Goal: Transaction & Acquisition: Obtain resource

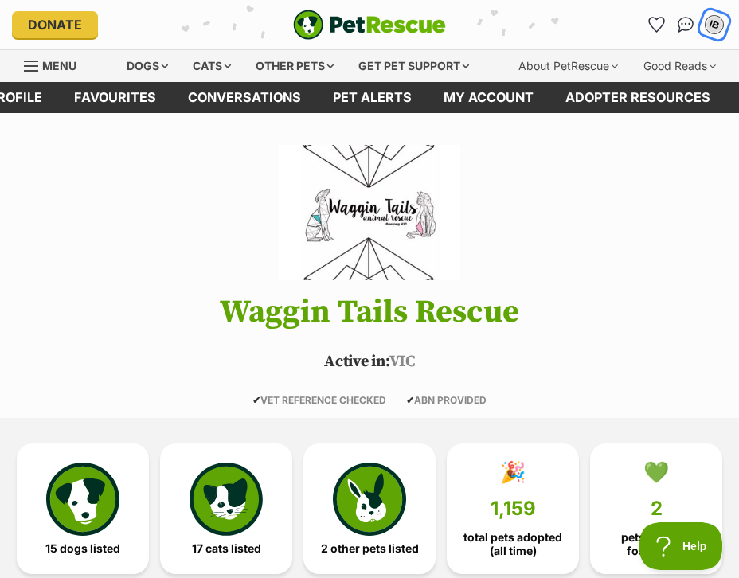
click at [718, 24] on div "IB" at bounding box center [714, 24] width 21 height 21
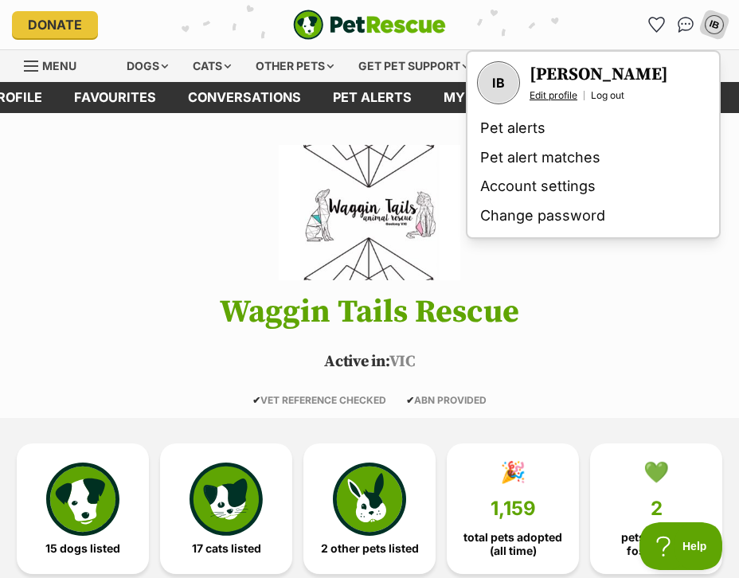
click at [554, 96] on link "Edit profile" at bounding box center [554, 95] width 48 height 13
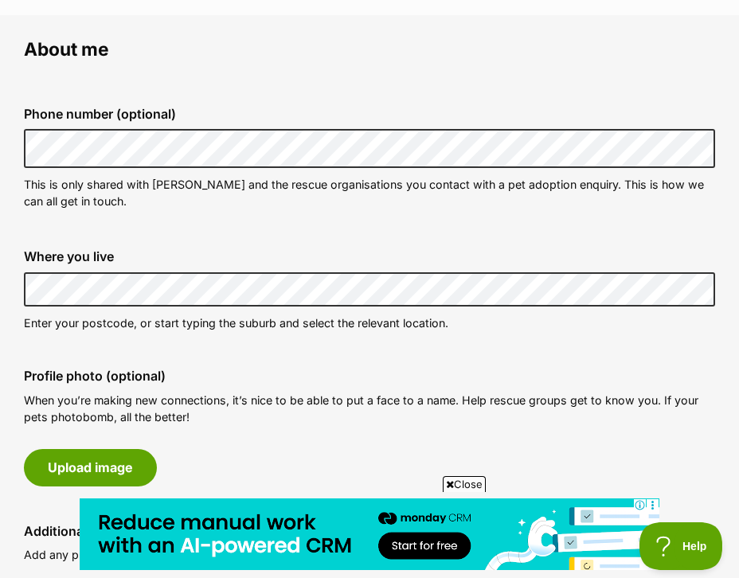
scroll to position [332, 0]
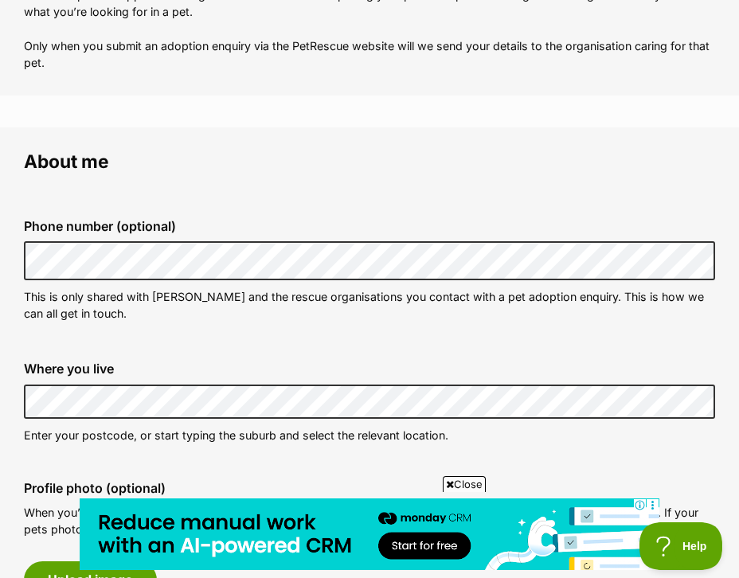
click at [456, 484] on span "Close" at bounding box center [464, 484] width 43 height 16
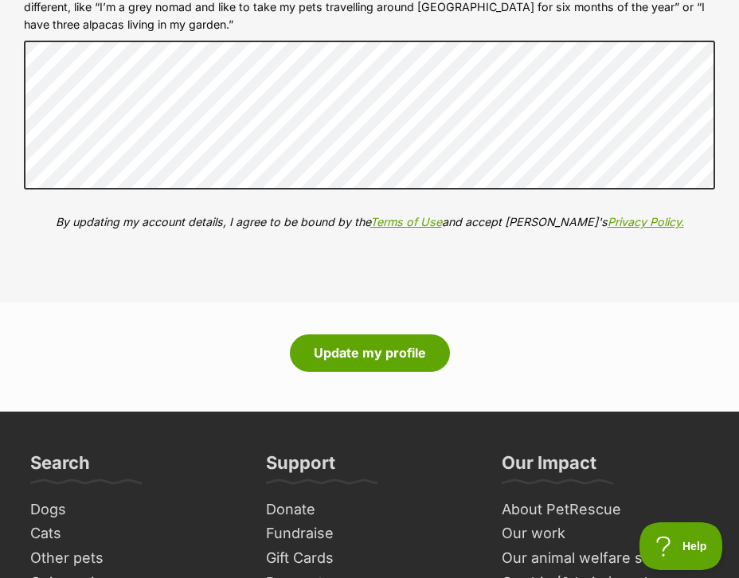
scroll to position [2023, 0]
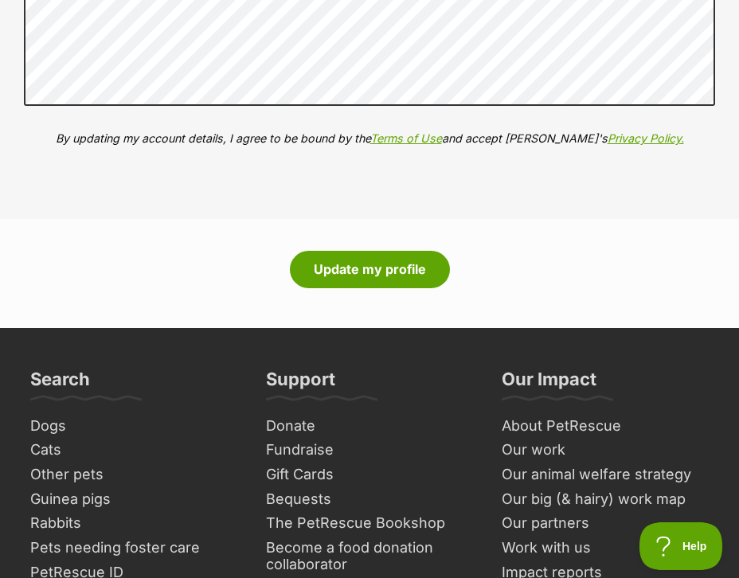
click at [187, 167] on div "More about me (optional) Help the rescue organisation really get to know you, y…" at bounding box center [369, 6] width 717 height 354
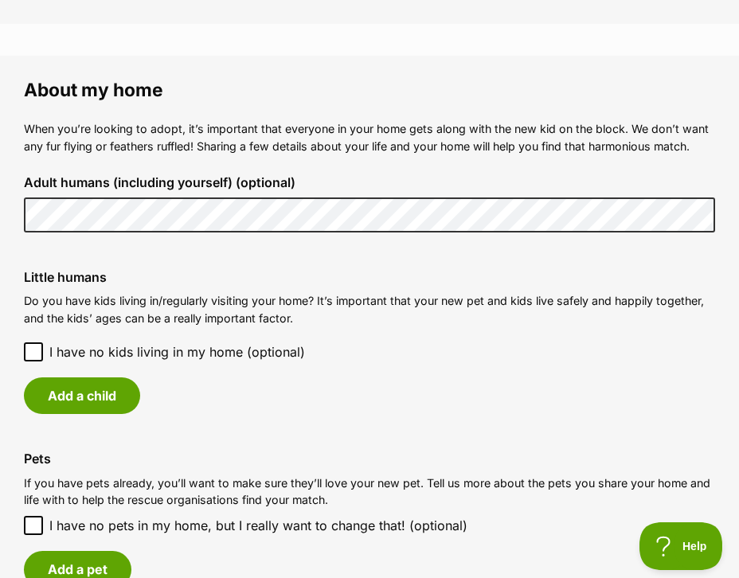
scroll to position [1119, 0]
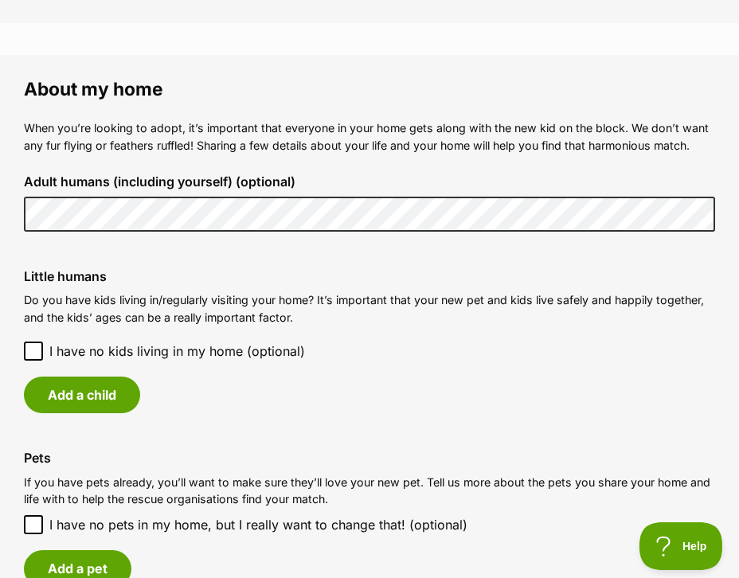
click at [33, 352] on icon at bounding box center [34, 351] width 10 height 7
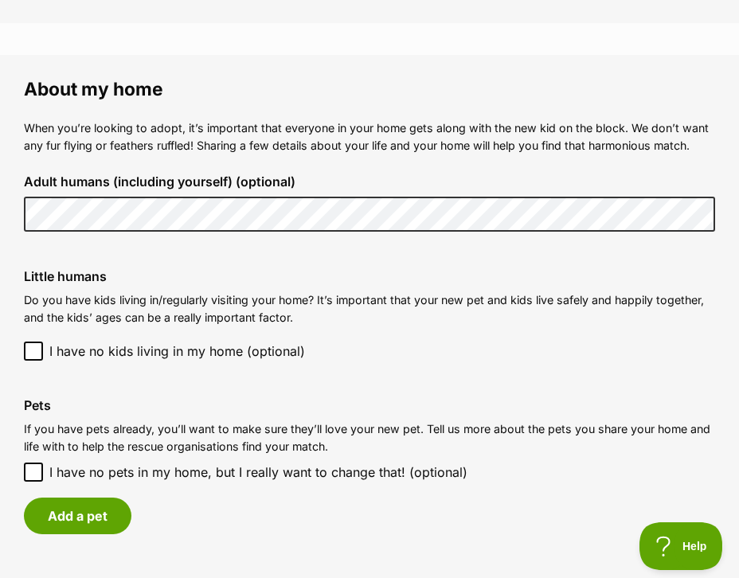
click at [208, 335] on div "Little humans Do you have kids living in/regularly visiting your home? It’s imp…" at bounding box center [369, 314] width 717 height 117
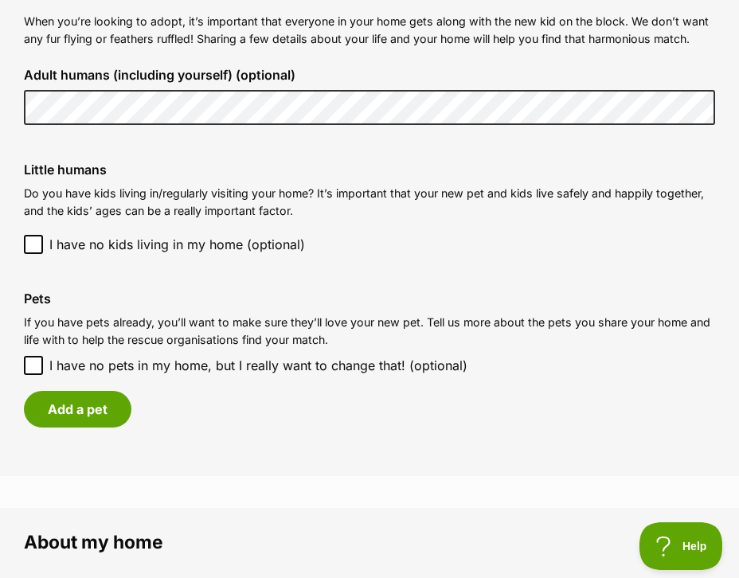
scroll to position [1236, 0]
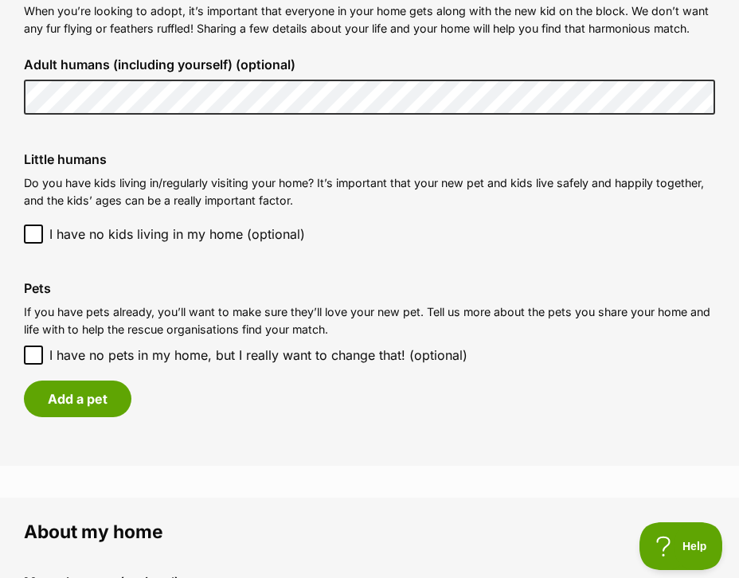
click at [30, 354] on icon at bounding box center [33, 355] width 11 height 11
click at [30, 354] on input "I have no pets in my home, but I really want to change that! (optional)" at bounding box center [33, 355] width 19 height 19
checkbox input "true"
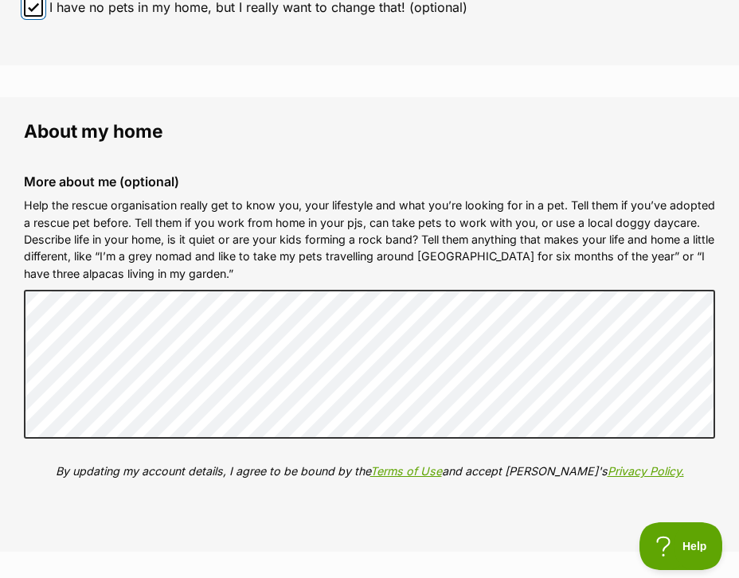
scroll to position [1580, 0]
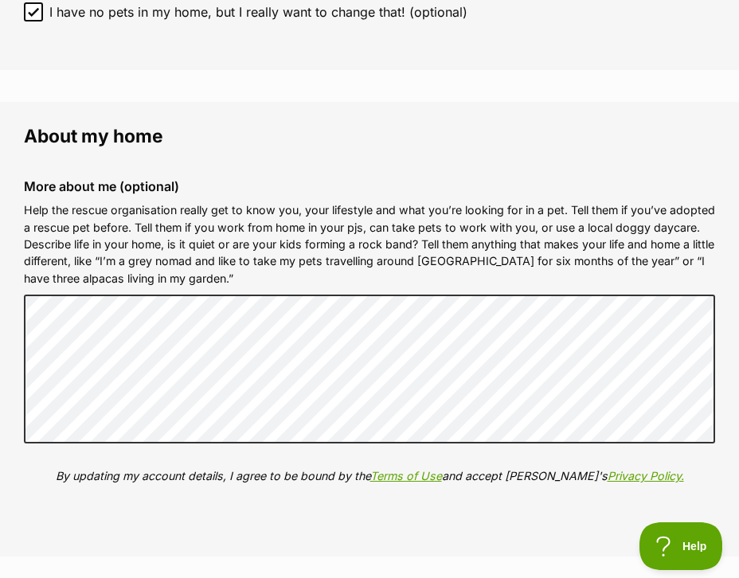
click at [272, 246] on p "Help the rescue organisation really get to know you, your lifestyle and what yo…" at bounding box center [369, 244] width 691 height 85
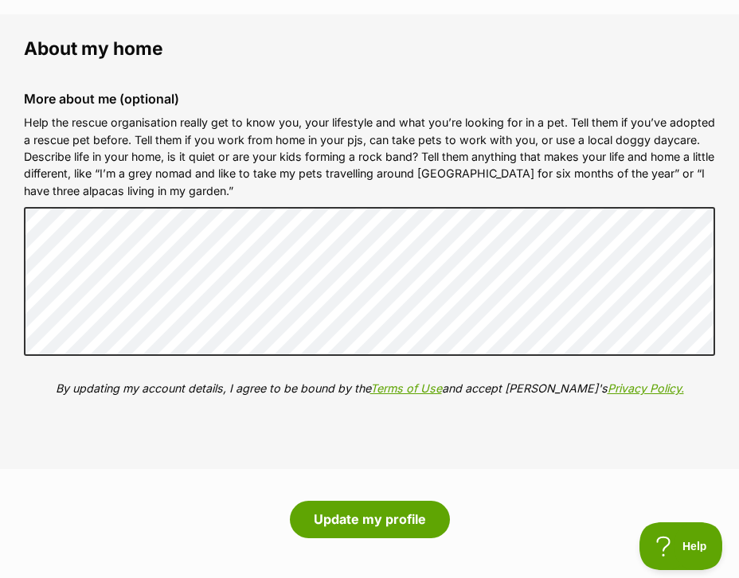
scroll to position [1668, 0]
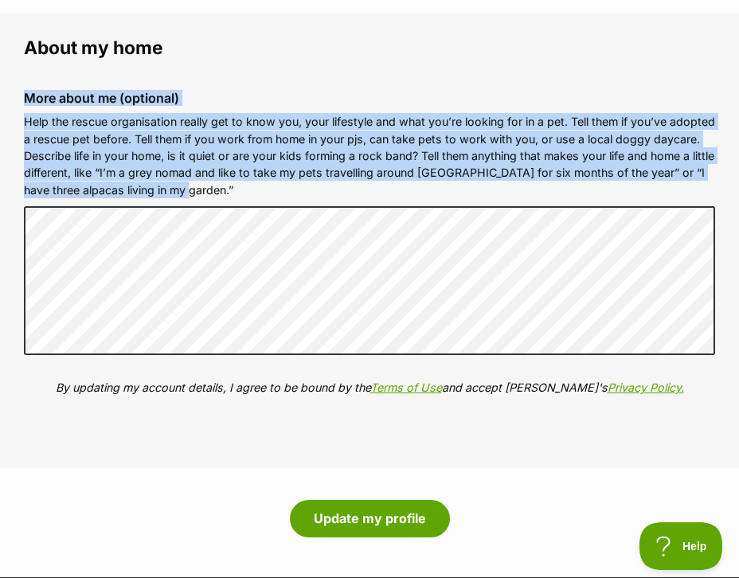
drag, startPoint x: 28, startPoint y: 97, endPoint x: 256, endPoint y: 194, distance: 247.4
click at [256, 194] on div "More about me (optional) Help the rescue organisation really get to know you, y…" at bounding box center [369, 255] width 717 height 354
copy div "More about me (optional) Help the rescue organisation really get to know you, y…"
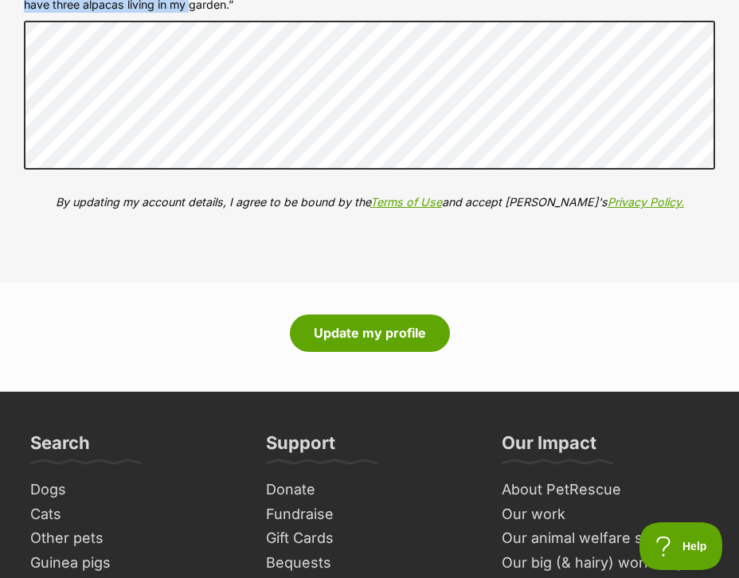
scroll to position [1853, 0]
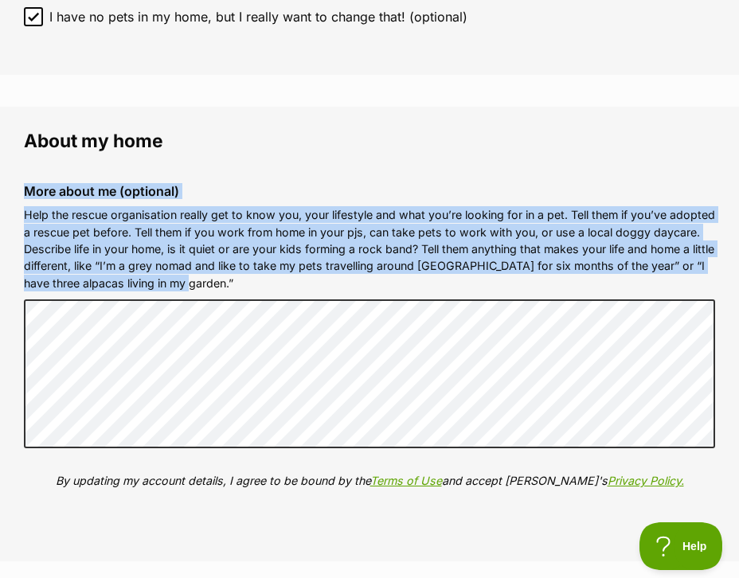
click at [358, 202] on div "More about me (optional) Help the rescue organisation really get to know you, y…" at bounding box center [369, 348] width 717 height 354
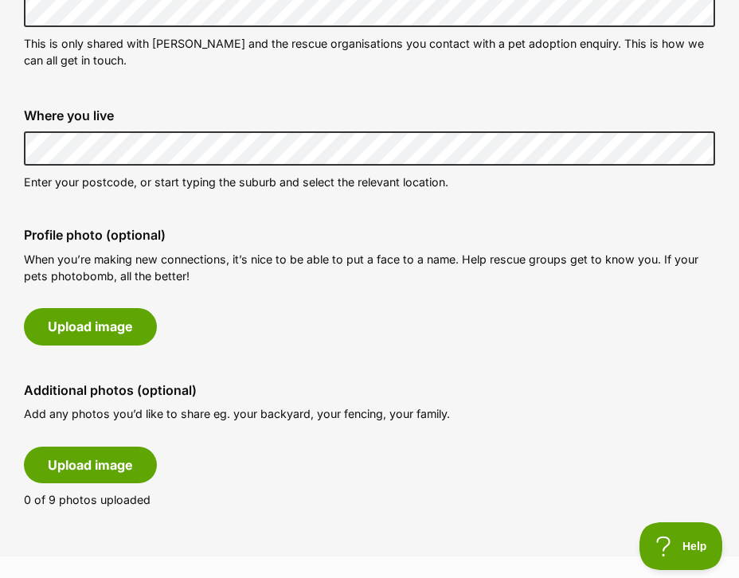
scroll to position [611, 0]
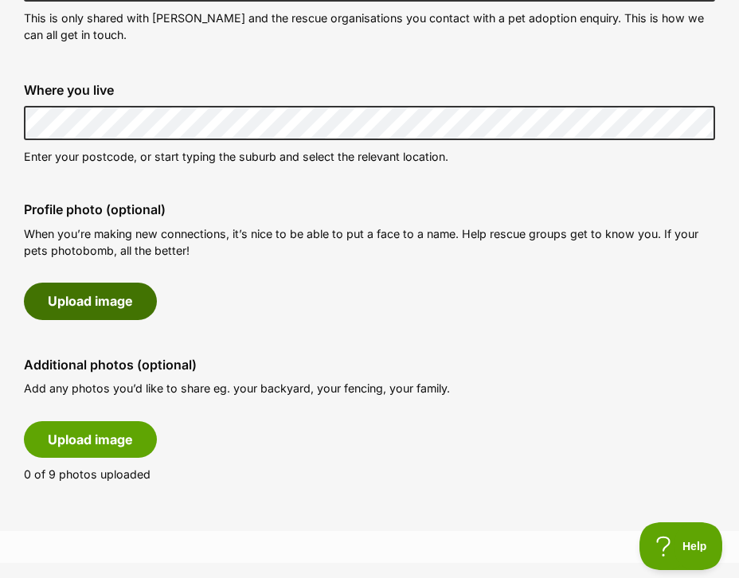
click at [127, 306] on button "Upload image" at bounding box center [90, 301] width 133 height 37
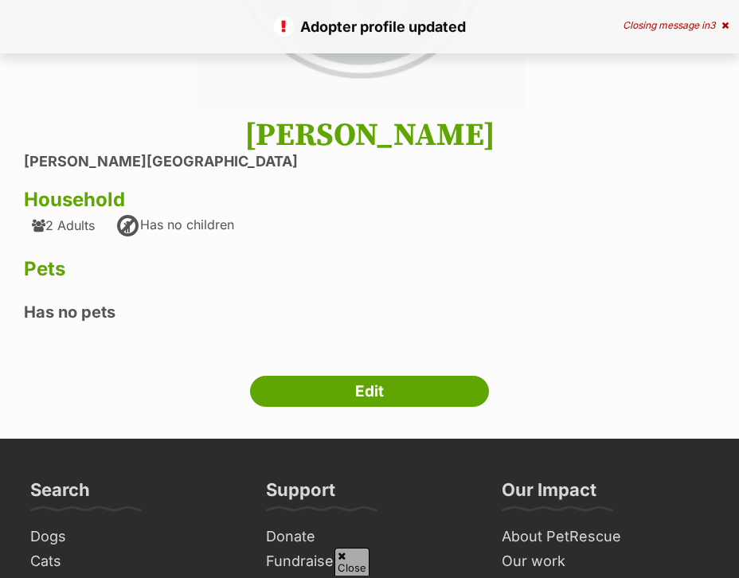
scroll to position [369, 0]
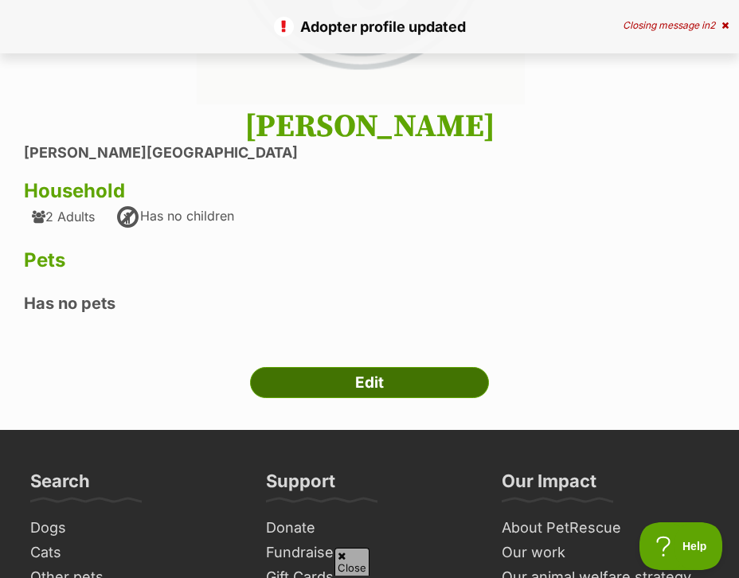
click at [409, 375] on link "Edit" at bounding box center [369, 383] width 239 height 32
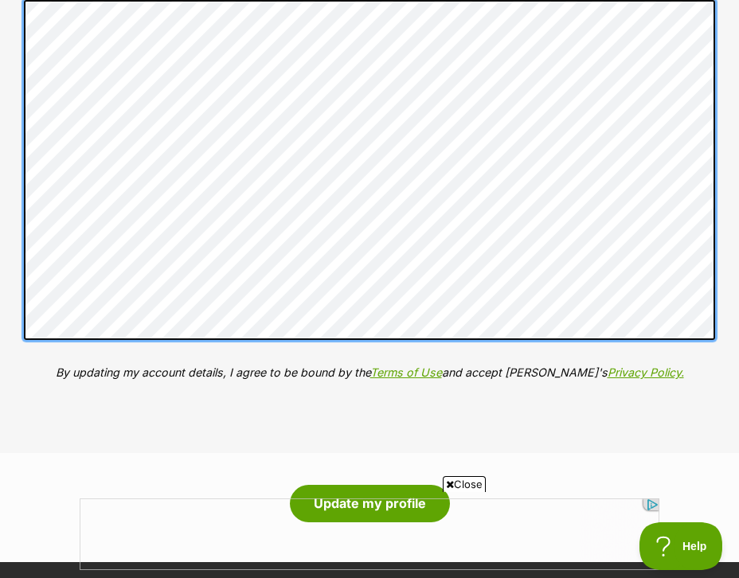
scroll to position [1874, 0]
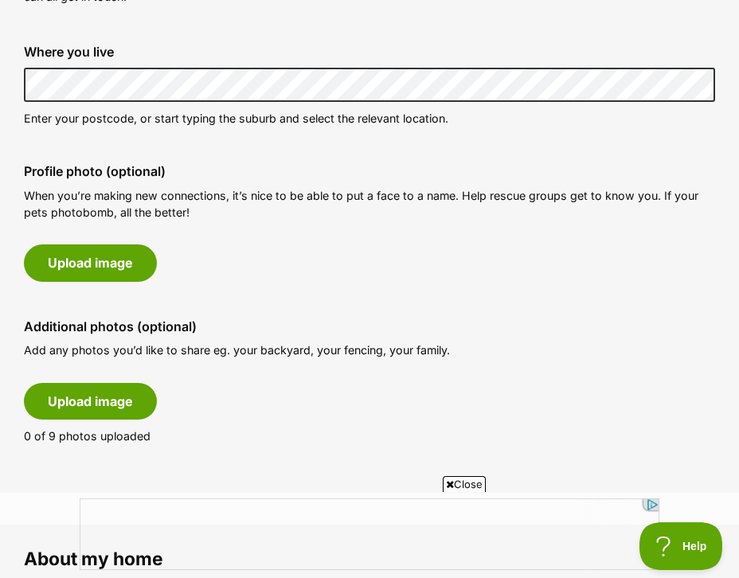
scroll to position [0, 0]
click at [499, 256] on div "Profile photo (optional) When you’re making new connections, it’s nice to be ab…" at bounding box center [369, 222] width 717 height 143
click at [256, 257] on div "Profile photo (optional) When you’re making new connections, it’s nice to be ab…" at bounding box center [369, 222] width 717 height 143
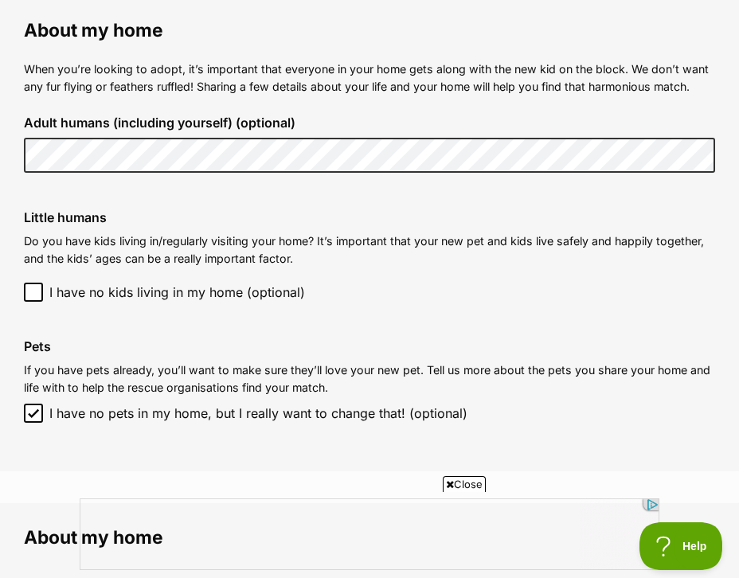
click at [37, 296] on icon at bounding box center [33, 292] width 11 height 11
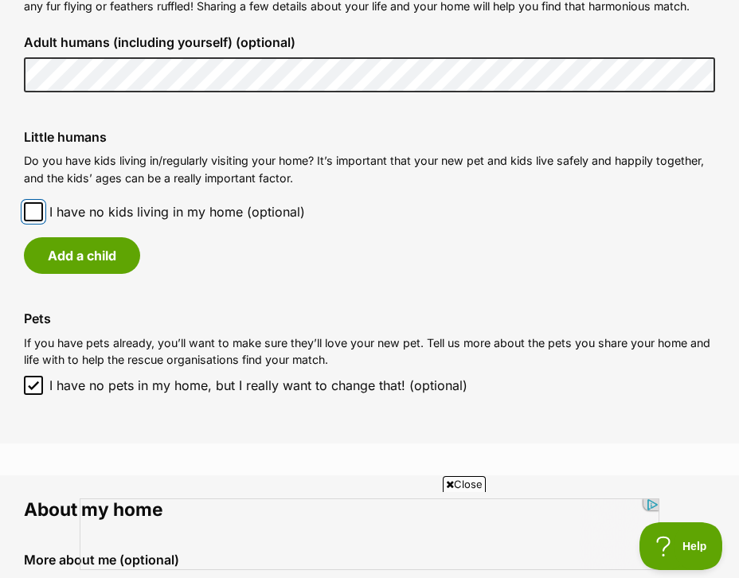
scroll to position [1260, 0]
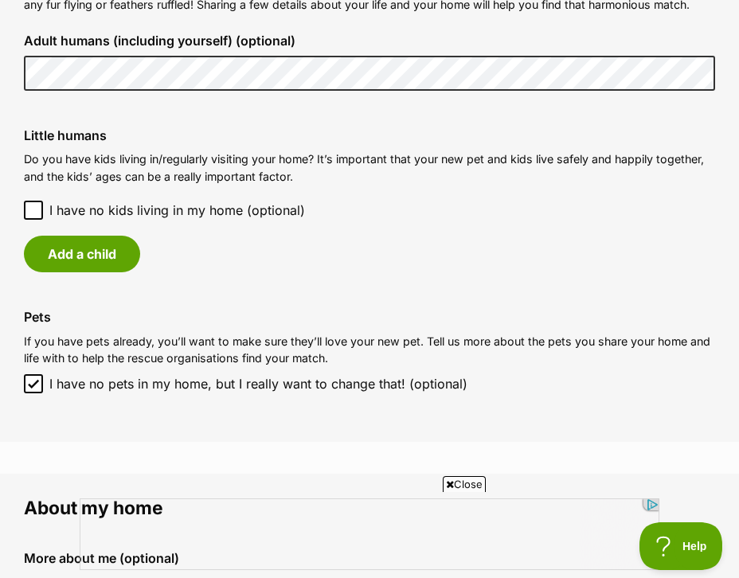
click at [319, 240] on div "Add a child" at bounding box center [369, 254] width 691 height 37
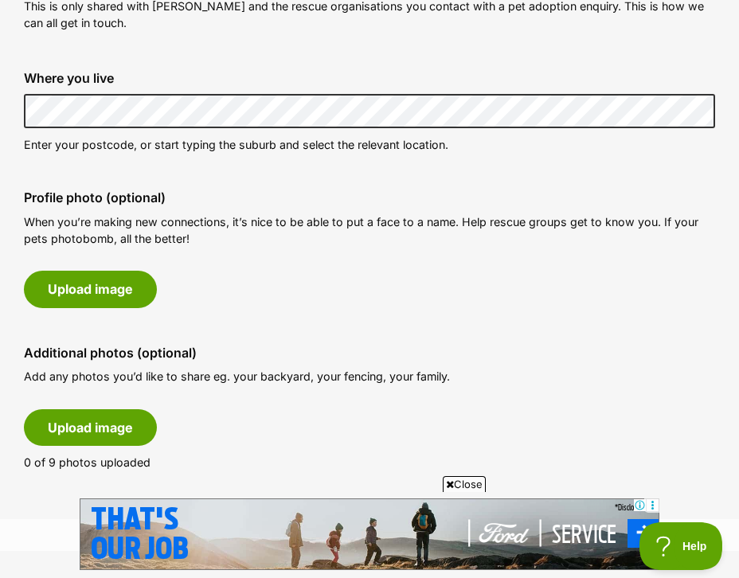
scroll to position [620, 0]
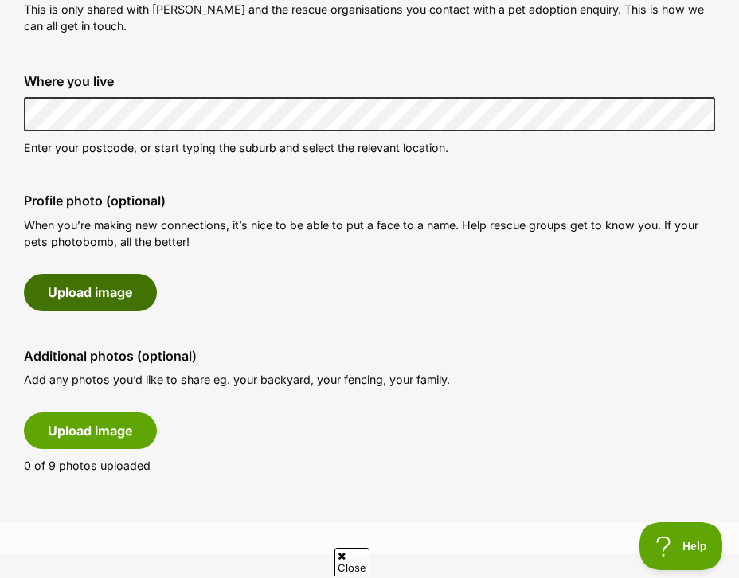
click at [125, 296] on button "Upload image" at bounding box center [90, 292] width 133 height 37
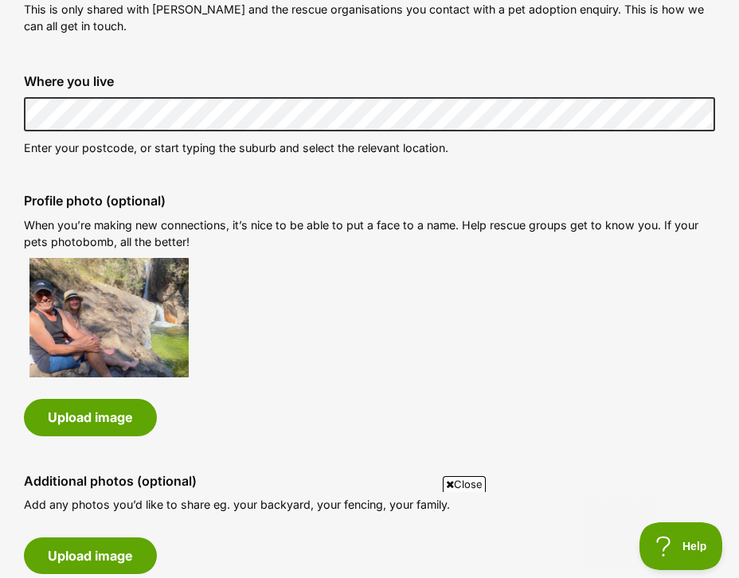
click at [574, 327] on div "Profile photo (optional) When you’re making new connections, it’s nice to be ab…" at bounding box center [369, 315] width 717 height 268
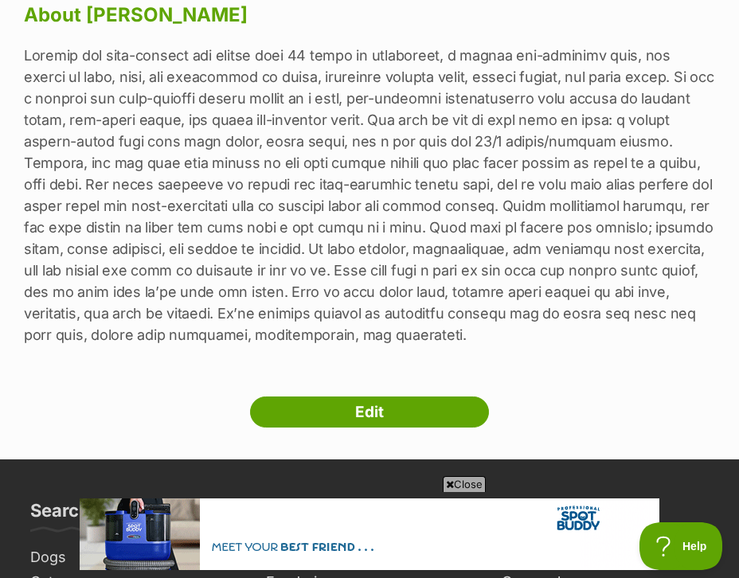
scroll to position [609, 0]
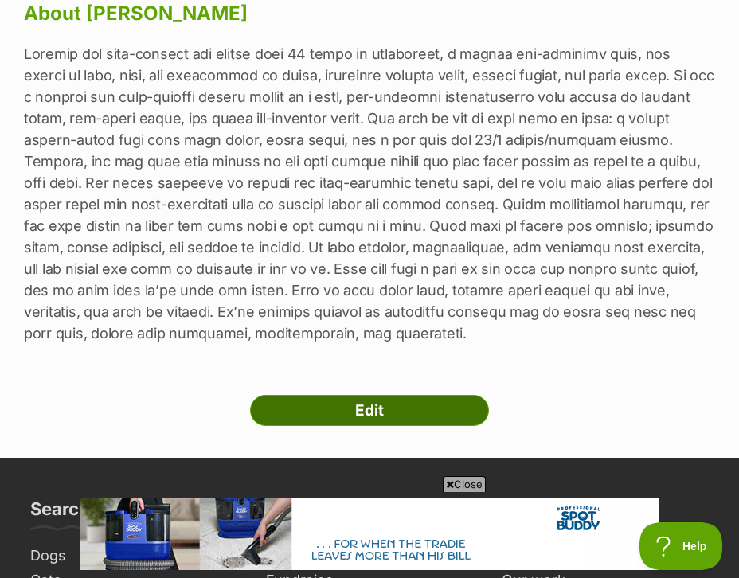
click at [425, 417] on link "Edit" at bounding box center [369, 411] width 239 height 32
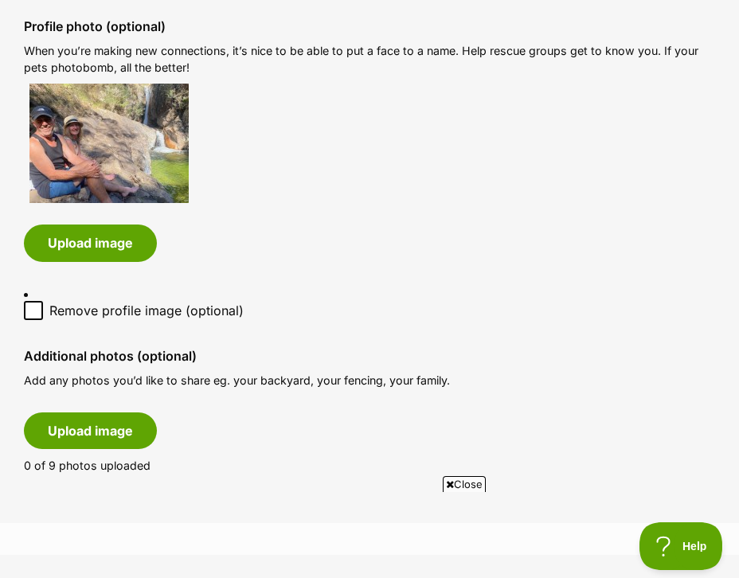
scroll to position [797, 0]
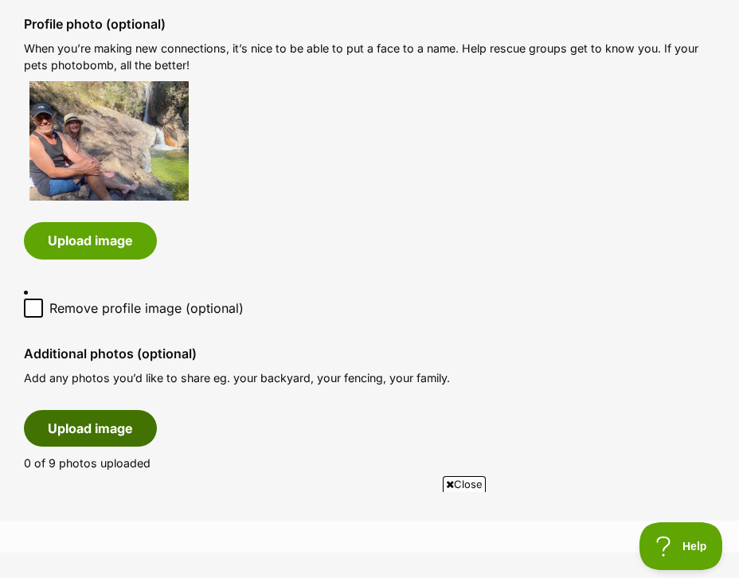
click at [131, 435] on button "Upload image" at bounding box center [90, 428] width 133 height 37
click at [465, 485] on span "Close" at bounding box center [464, 484] width 43 height 16
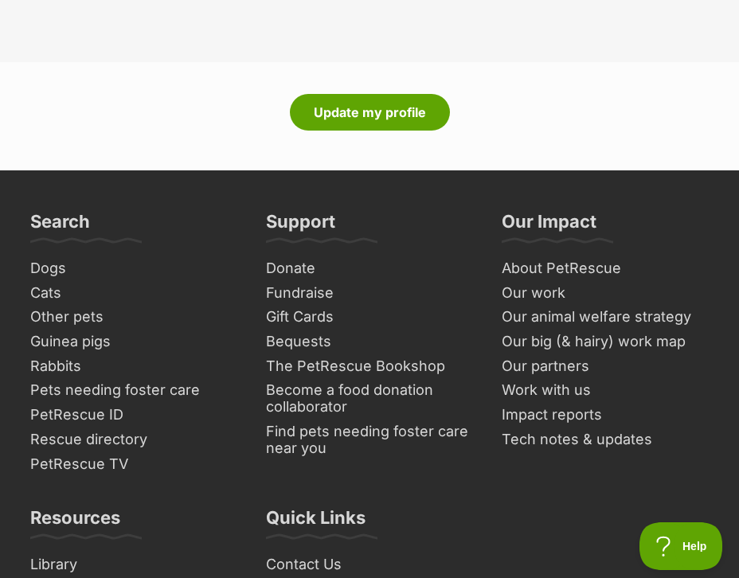
scroll to position [2709, 0]
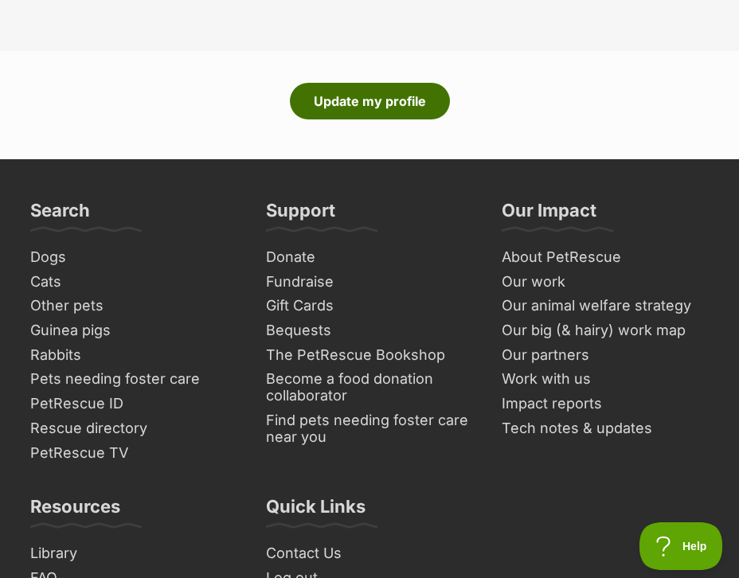
click at [350, 93] on button "Update my profile" at bounding box center [370, 101] width 160 height 37
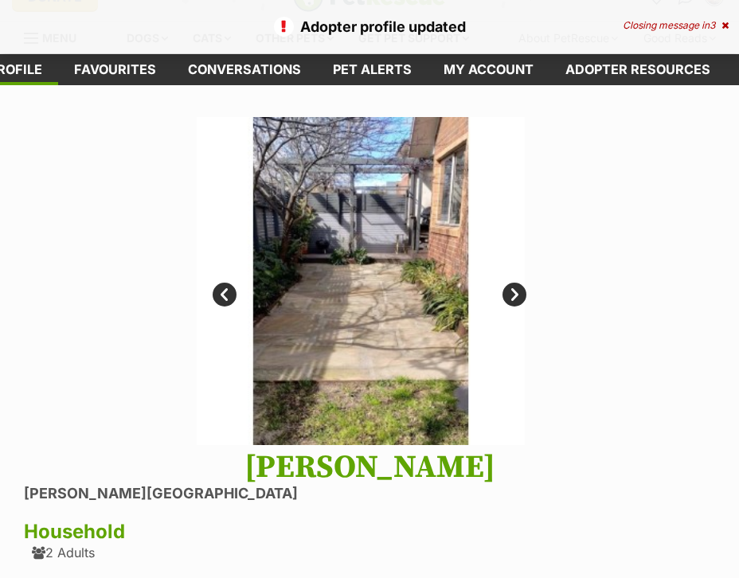
scroll to position [28, 0]
click at [519, 291] on link "Next" at bounding box center [515, 295] width 24 height 24
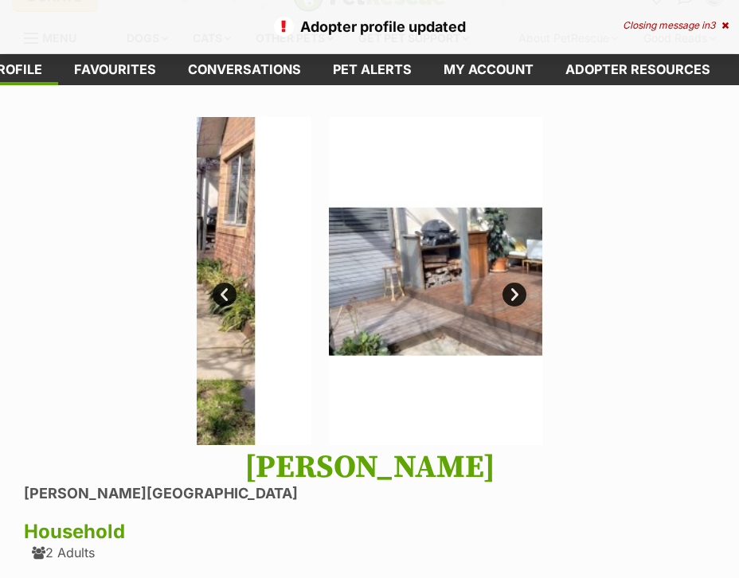
scroll to position [0, 0]
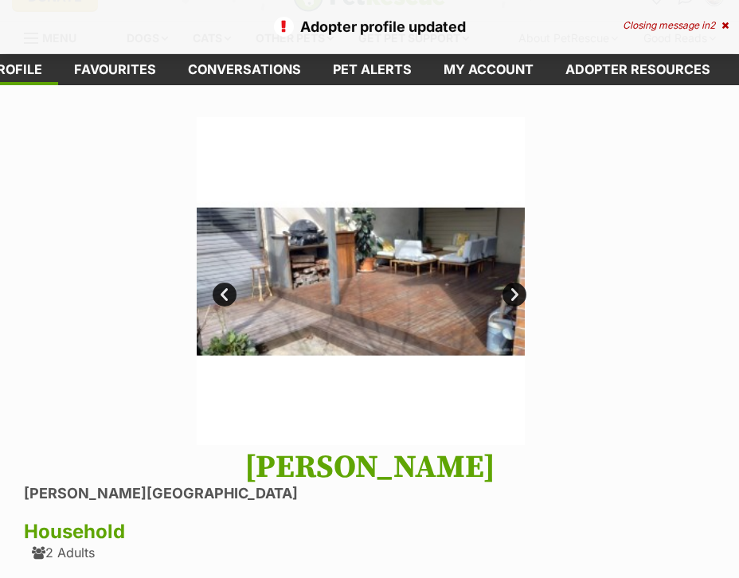
click at [519, 291] on link "Next" at bounding box center [515, 295] width 24 height 24
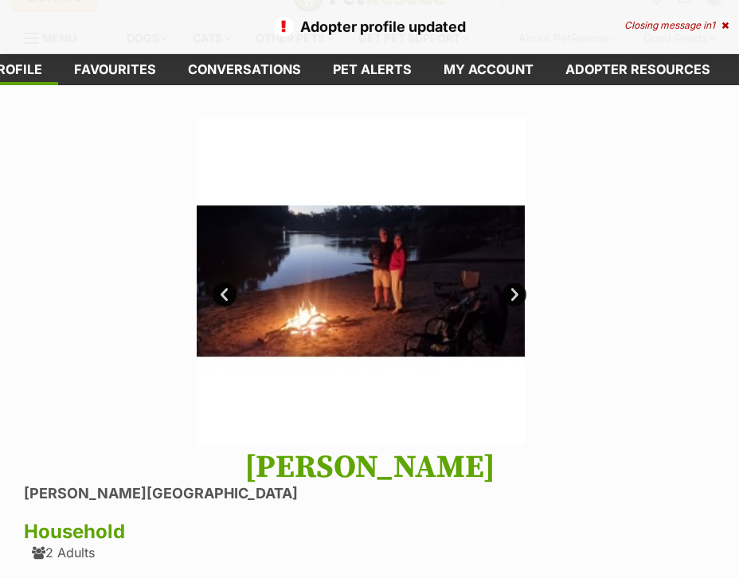
click at [519, 291] on link "Next" at bounding box center [515, 295] width 24 height 24
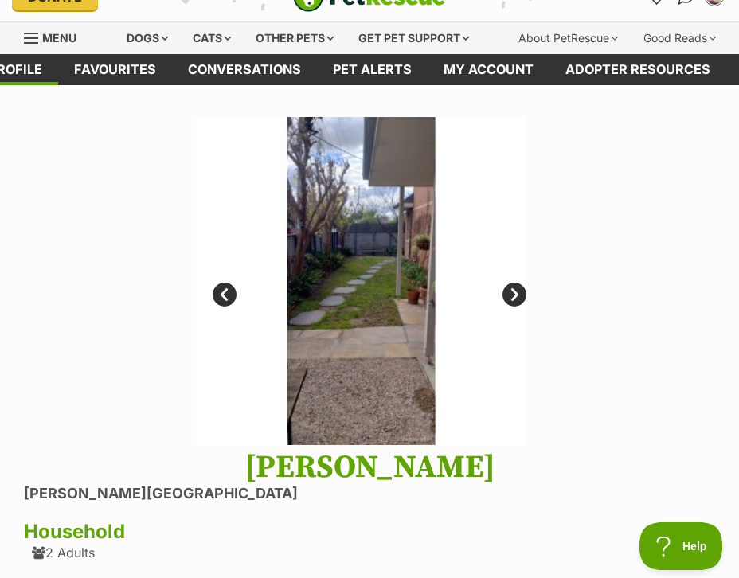
click at [519, 291] on link "Next" at bounding box center [515, 295] width 24 height 24
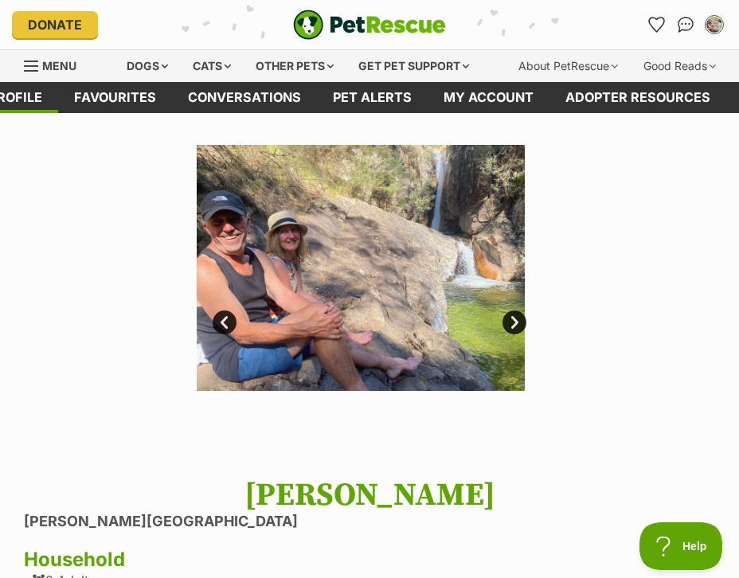
click at [515, 322] on link "Next" at bounding box center [515, 323] width 24 height 24
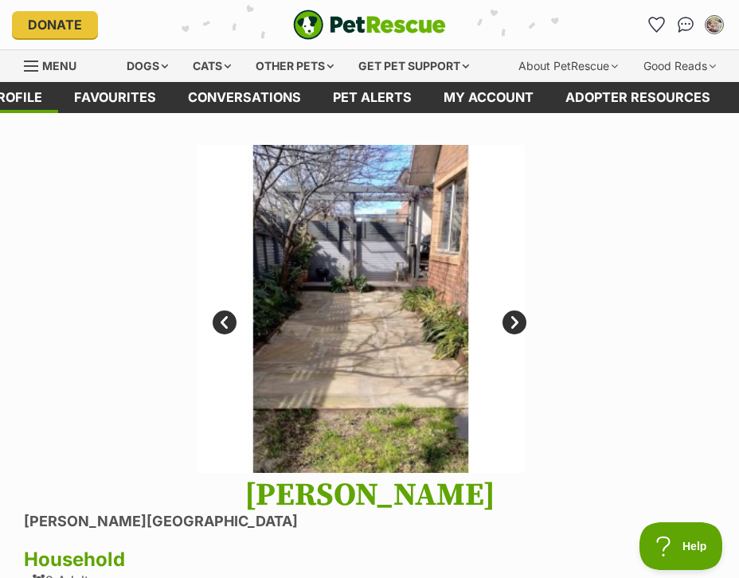
click at [515, 322] on link "Next" at bounding box center [515, 323] width 24 height 24
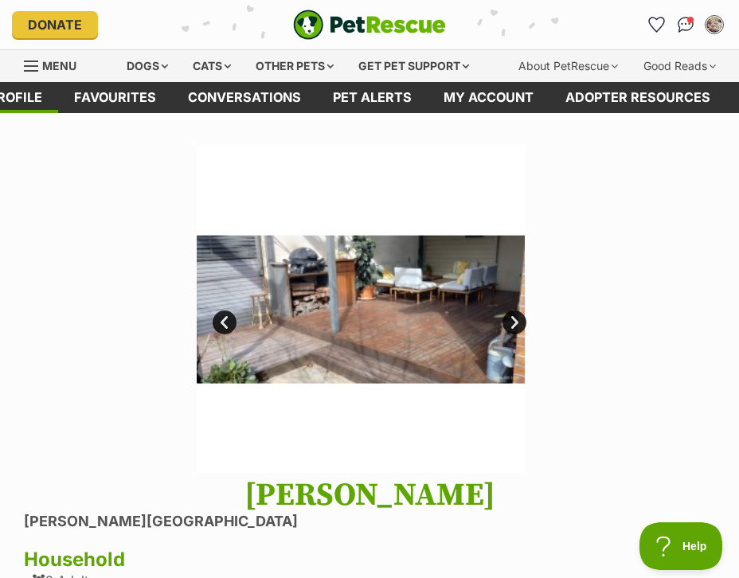
click at [515, 322] on link "Next" at bounding box center [515, 323] width 24 height 24
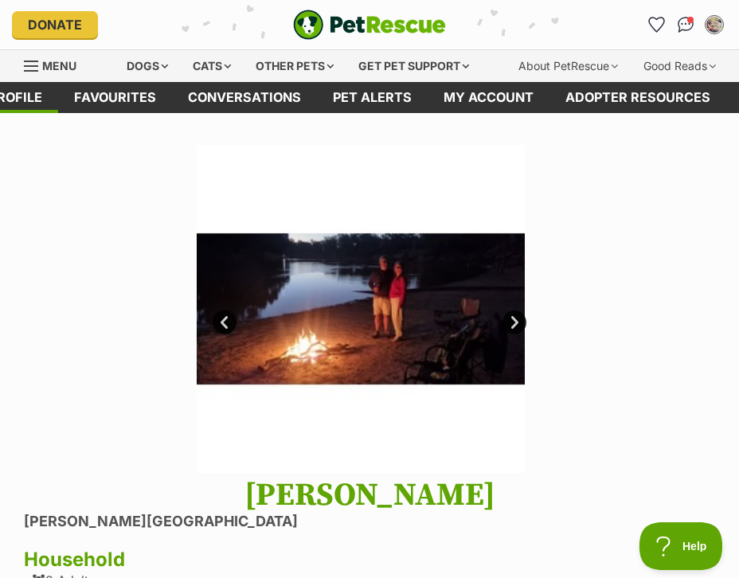
click at [515, 322] on link "Next" at bounding box center [515, 323] width 24 height 24
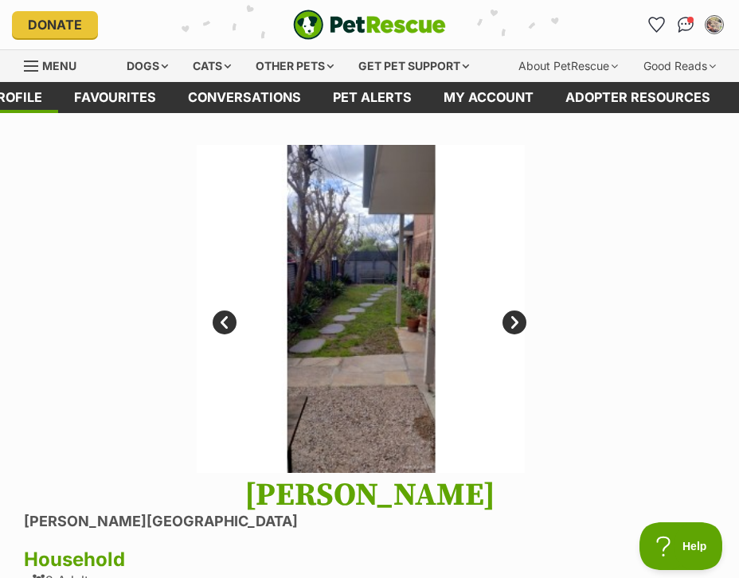
click at [515, 322] on link "Next" at bounding box center [515, 323] width 24 height 24
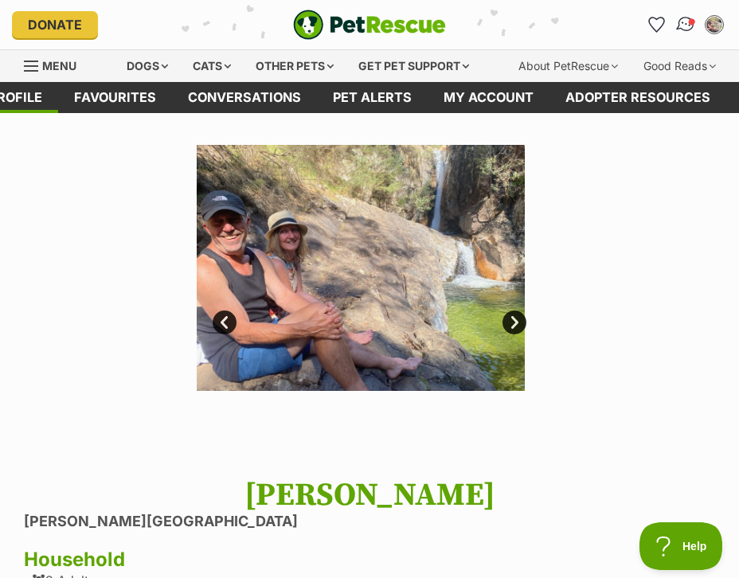
click at [686, 27] on img "Conversations" at bounding box center [686, 24] width 22 height 21
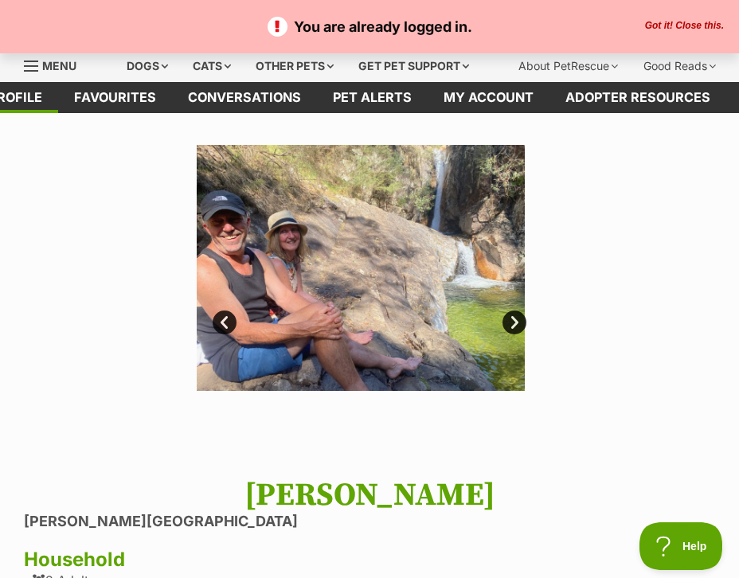
click at [697, 25] on button "Got it! Close this." at bounding box center [684, 26] width 88 height 13
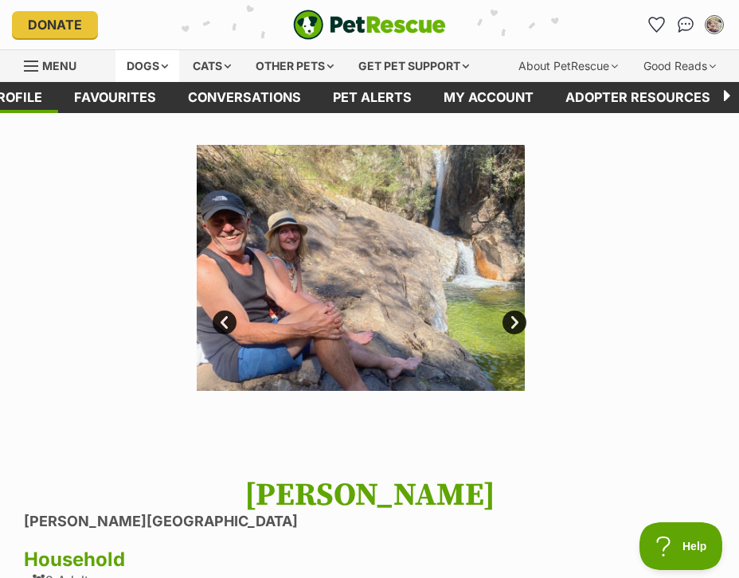
click at [154, 69] on div "Dogs" at bounding box center [148, 66] width 64 height 32
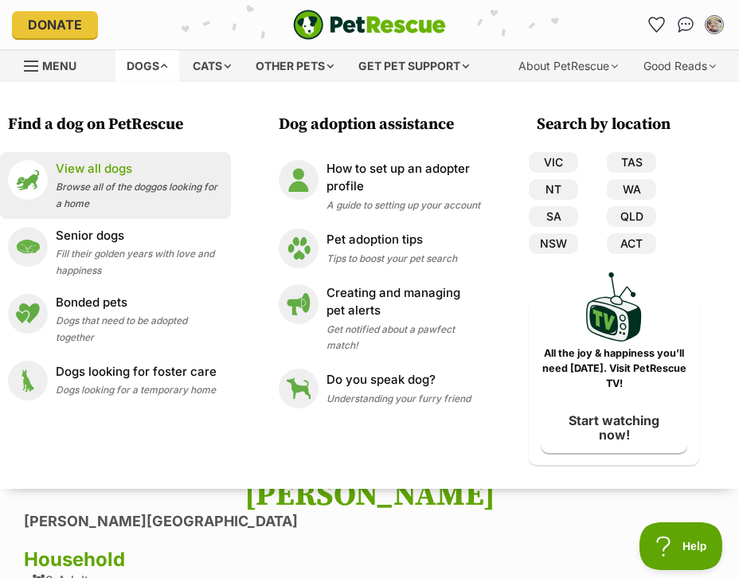
click at [125, 175] on p "View all dogs" at bounding box center [139, 169] width 167 height 18
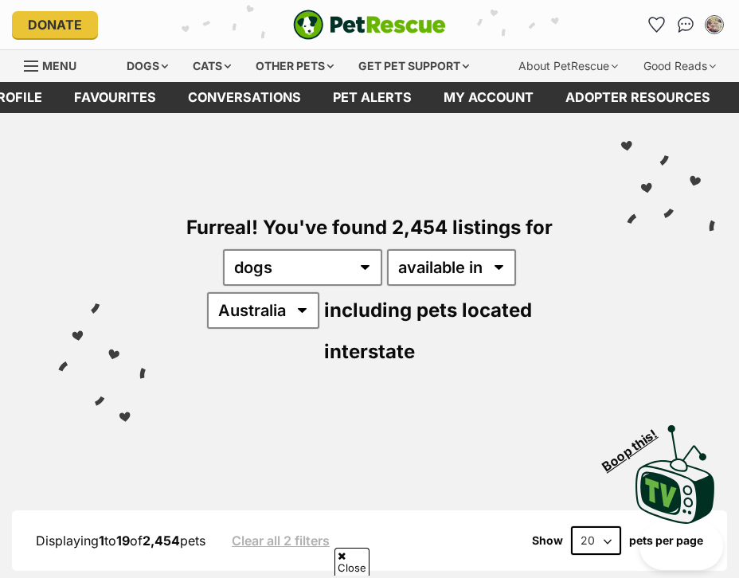
scroll to position [131, 0]
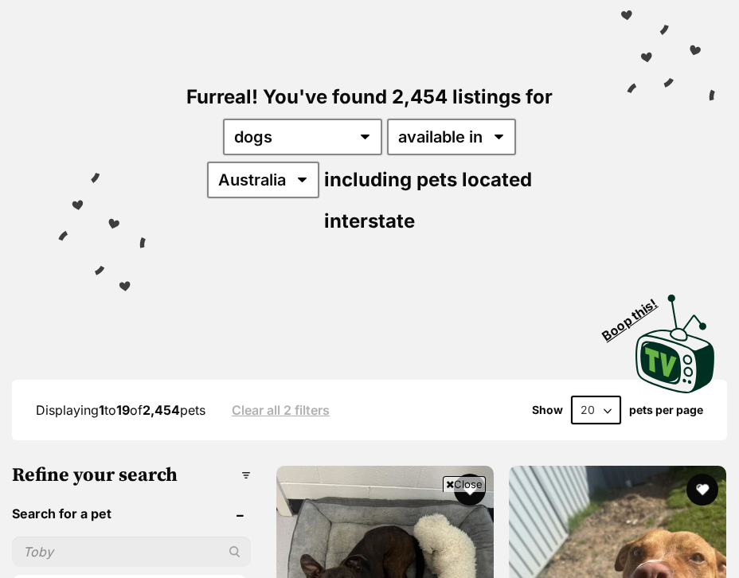
click at [78, 537] on input "text" at bounding box center [131, 552] width 239 height 30
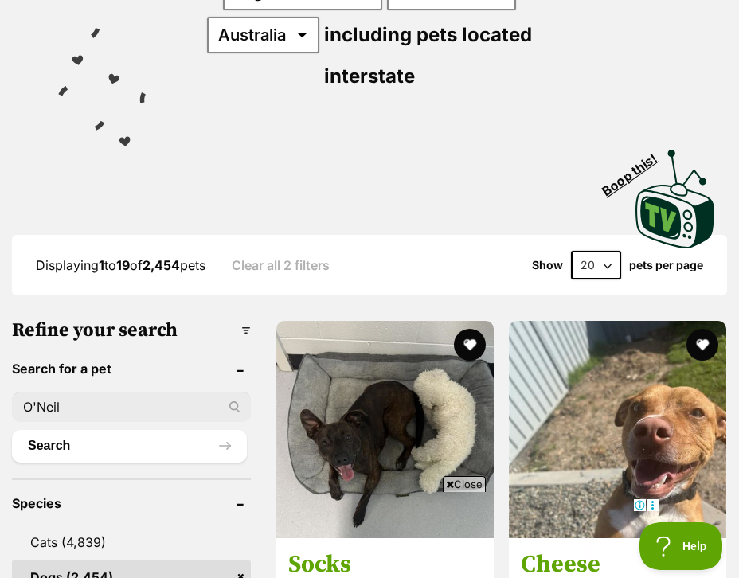
scroll to position [0, 0]
type input "O'Neil"
click at [12, 430] on button "Search" at bounding box center [129, 446] width 235 height 32
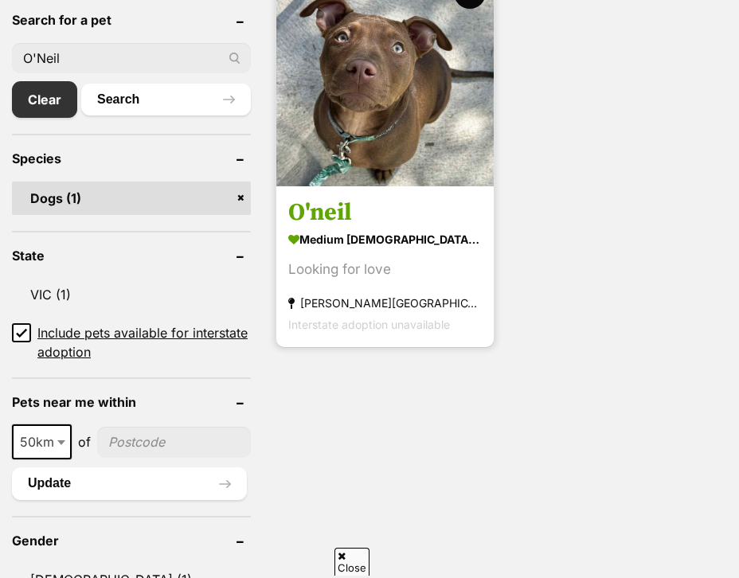
click at [381, 116] on img at bounding box center [384, 77] width 217 height 217
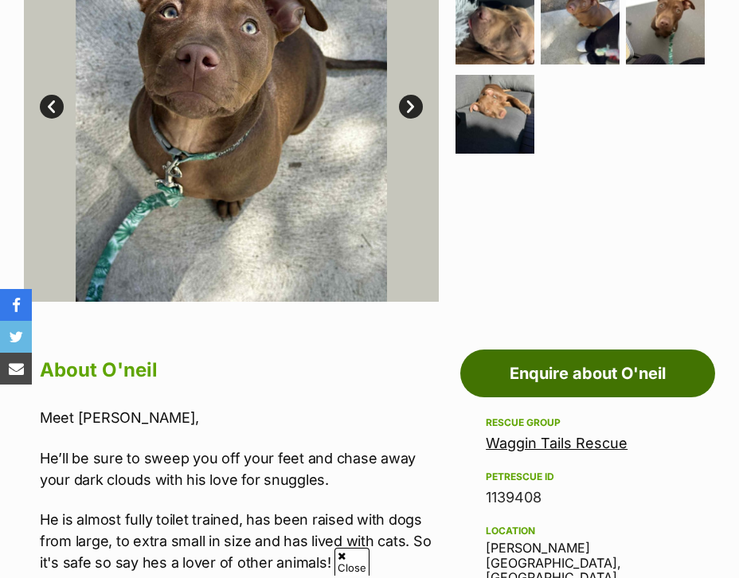
click at [595, 354] on link "Enquire about O'neil" at bounding box center [587, 374] width 255 height 48
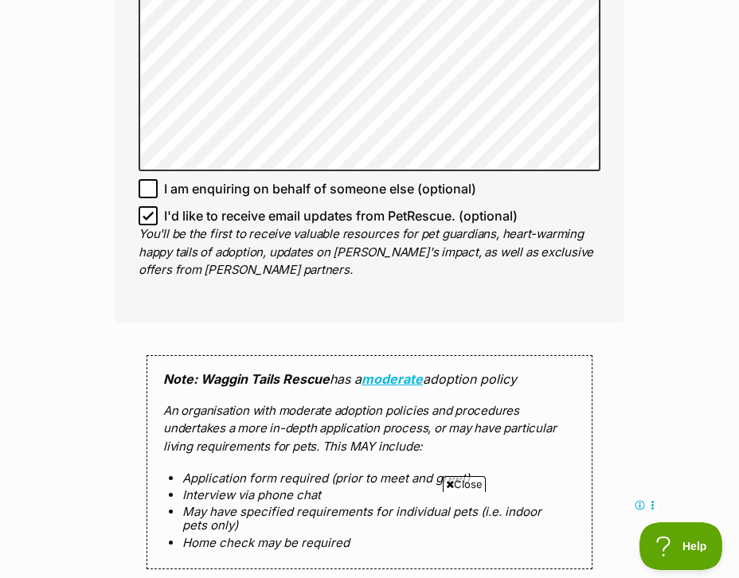
scroll to position [1282, 0]
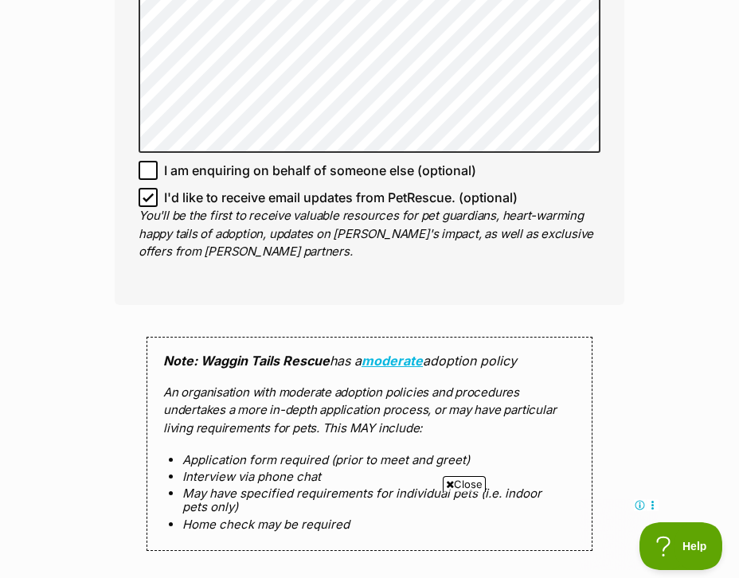
click at [147, 192] on icon at bounding box center [148, 197] width 11 height 11
click at [147, 188] on input "I'd like to receive email updates from PetRescue. (optional)" at bounding box center [148, 197] width 19 height 19
checkbox input "false"
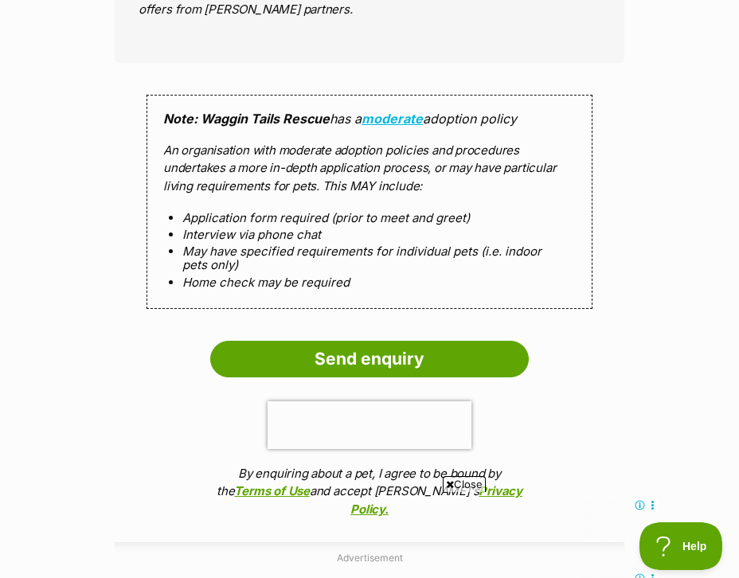
scroll to position [1538, 0]
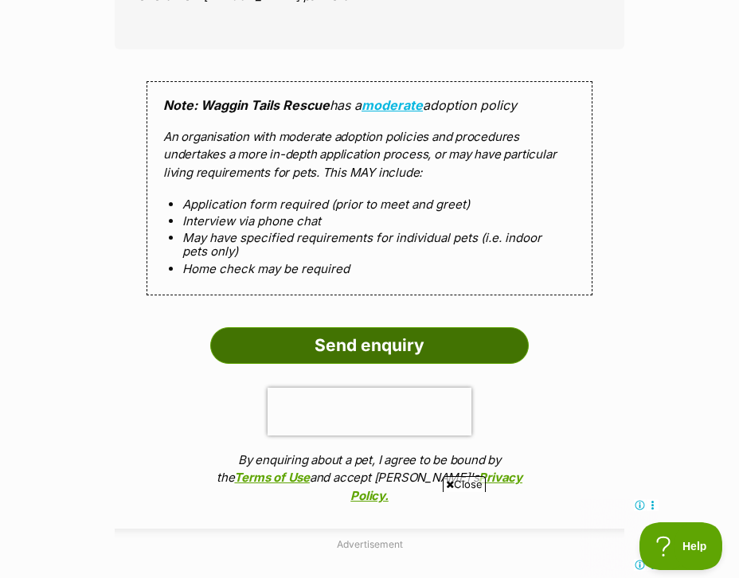
click at [424, 328] on input "Send enquiry" at bounding box center [369, 345] width 319 height 37
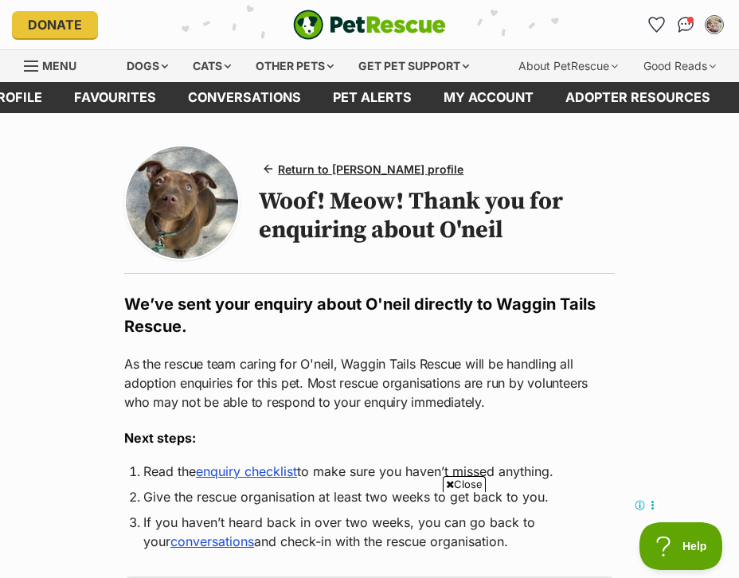
scroll to position [171, 0]
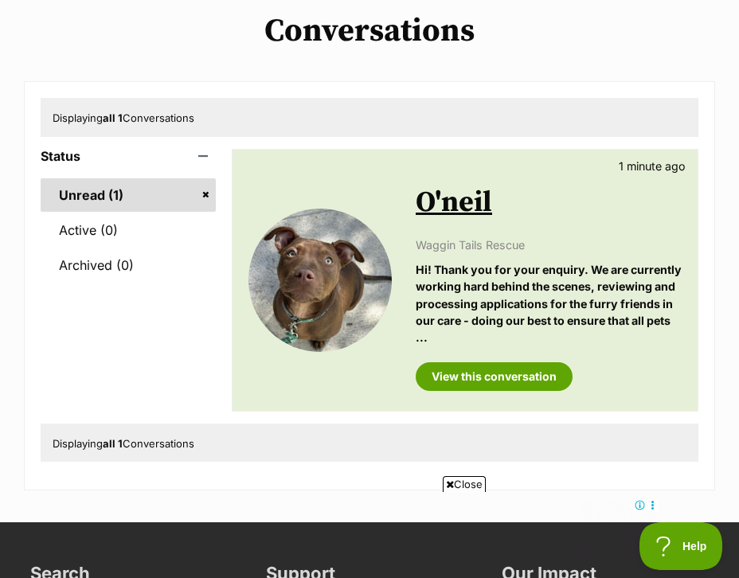
scroll to position [110, 0]
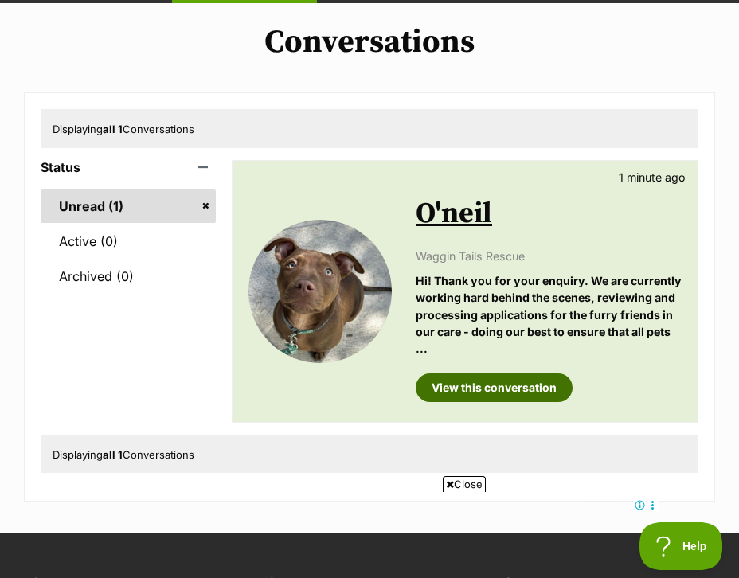
click at [511, 399] on link "View this conversation" at bounding box center [494, 388] width 157 height 29
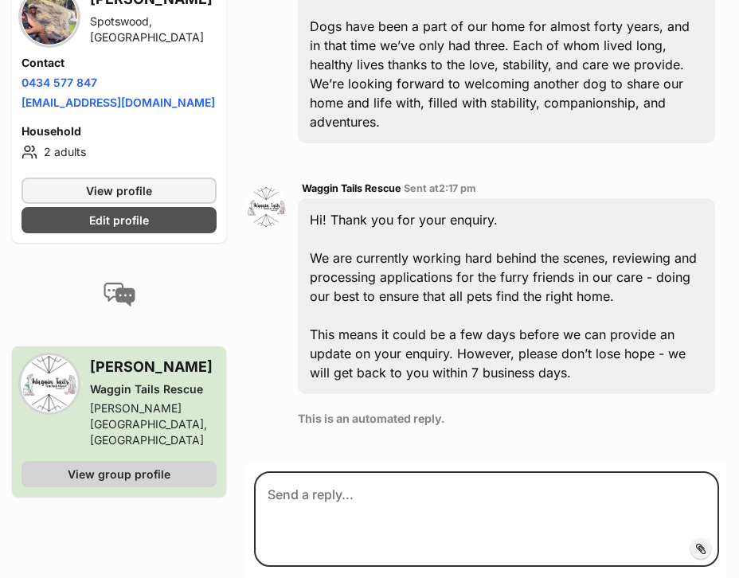
scroll to position [721, 0]
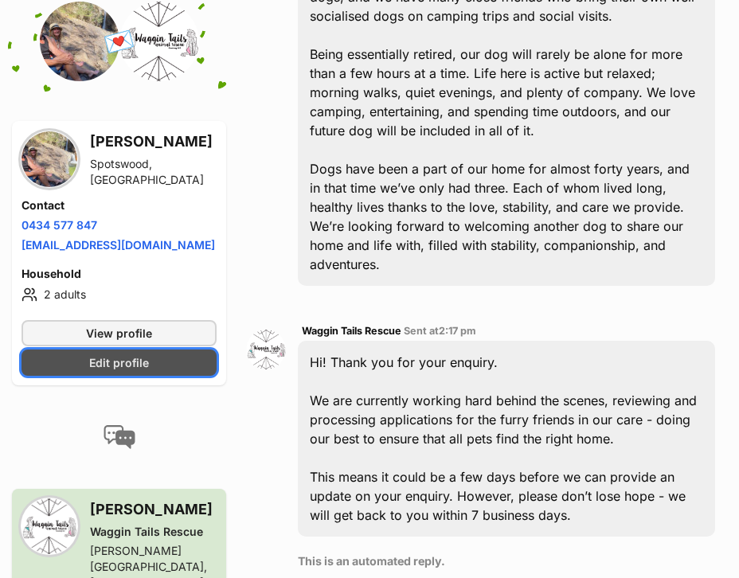
click at [128, 361] on link "Edit profile" at bounding box center [119, 363] width 195 height 26
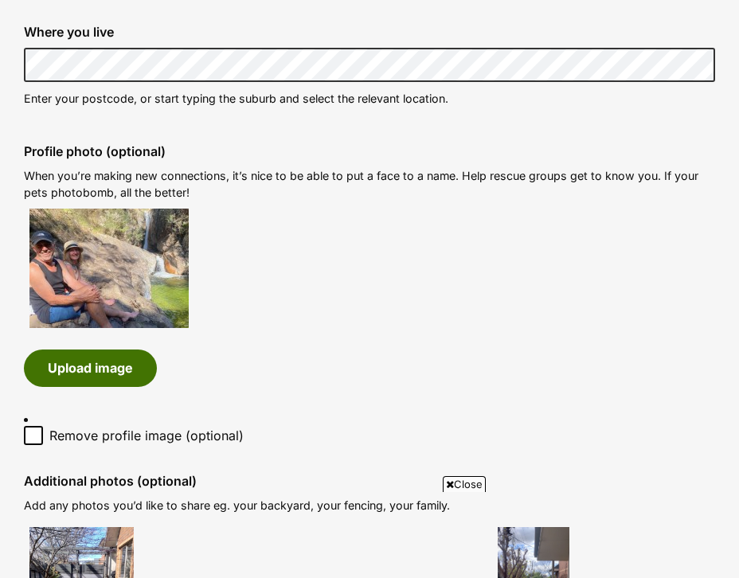
click at [75, 370] on button "Upload image" at bounding box center [90, 368] width 133 height 37
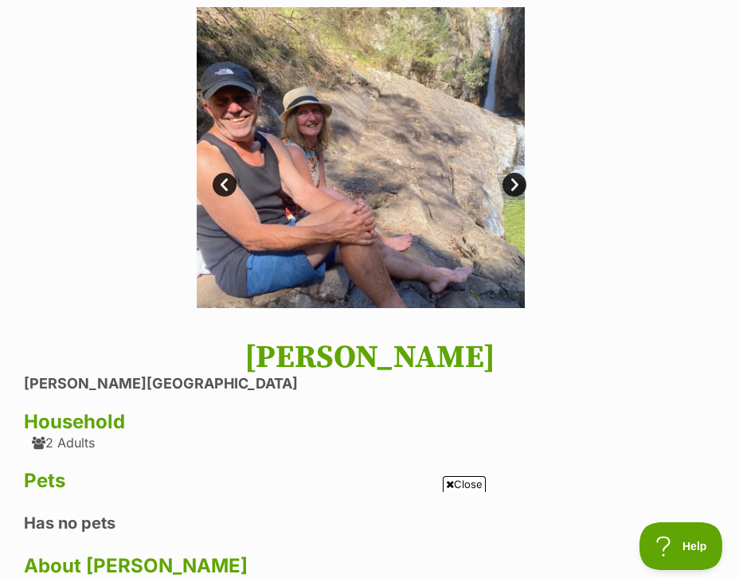
scroll to position [113, 0]
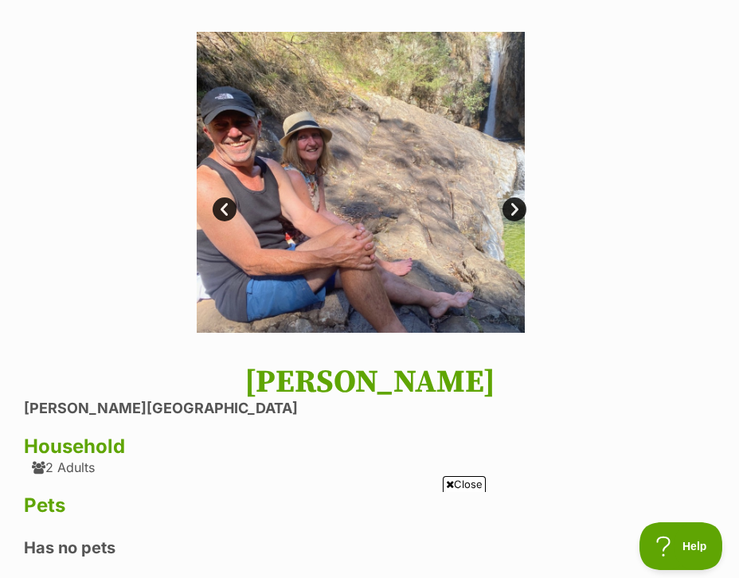
click at [511, 206] on link "Next" at bounding box center [515, 210] width 24 height 24
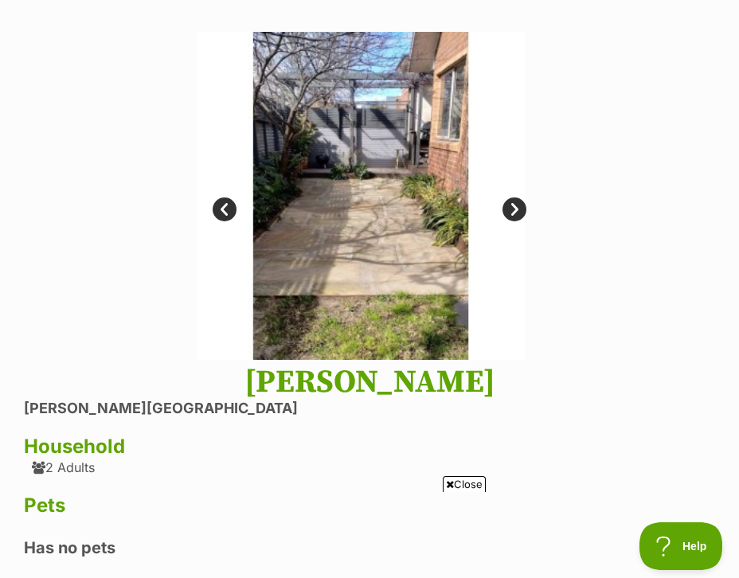
click at [511, 206] on link "Next" at bounding box center [515, 210] width 24 height 24
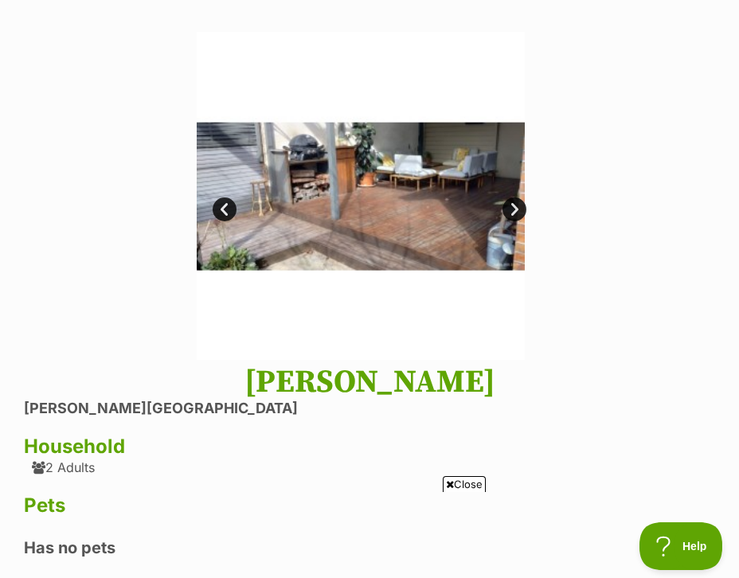
click at [511, 206] on link "Next" at bounding box center [515, 210] width 24 height 24
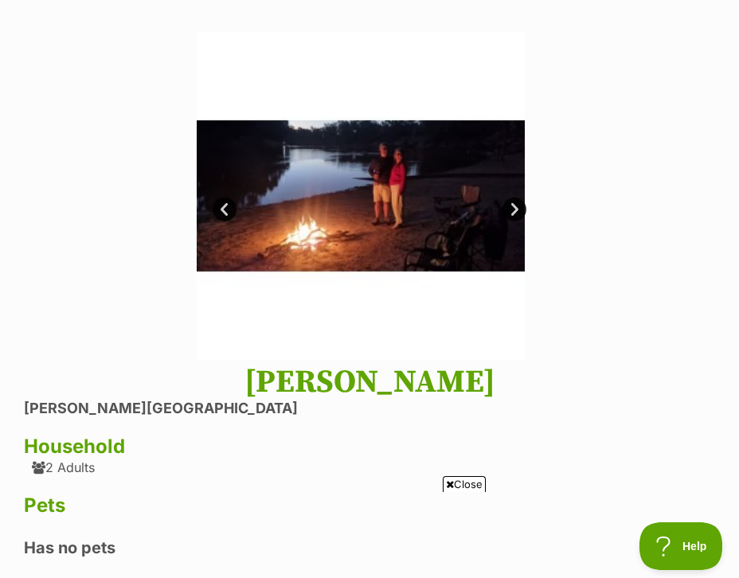
click at [511, 206] on link "Next" at bounding box center [515, 210] width 24 height 24
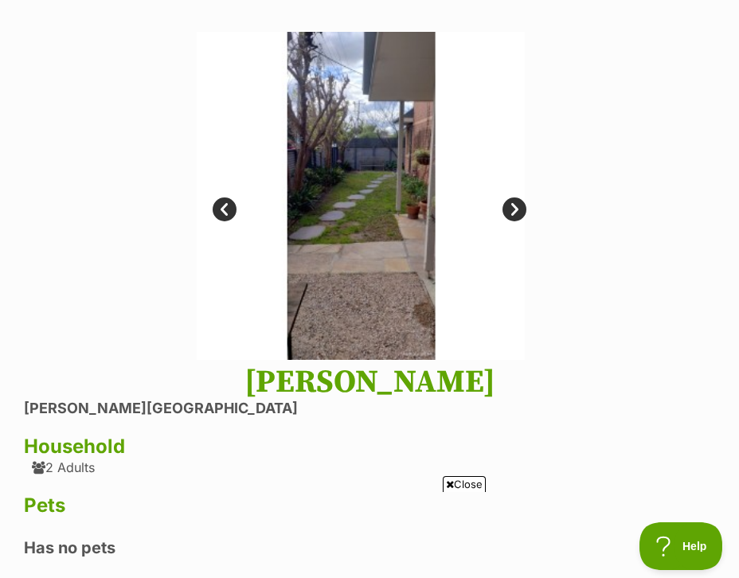
click at [511, 206] on link "Next" at bounding box center [515, 210] width 24 height 24
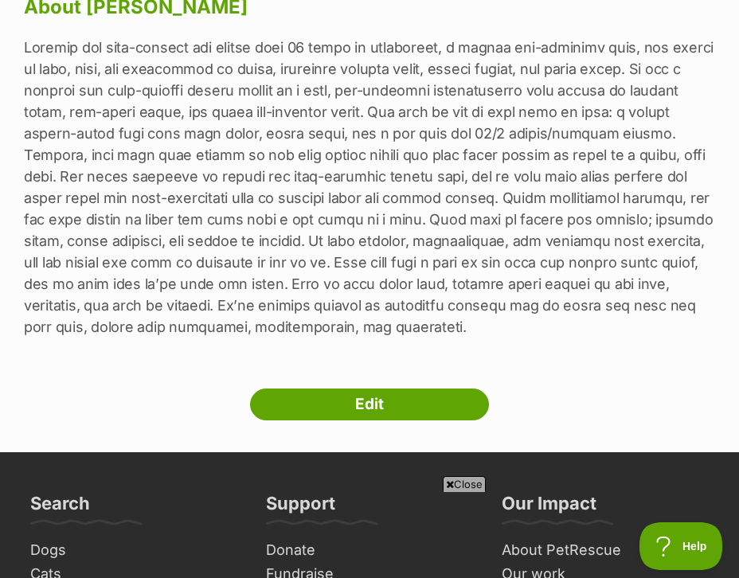
scroll to position [699, 0]
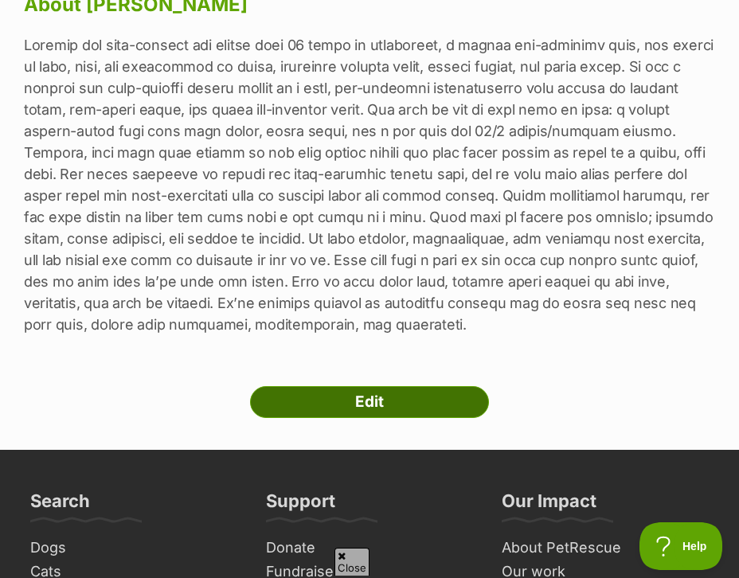
click at [394, 390] on link "Edit" at bounding box center [369, 402] width 239 height 32
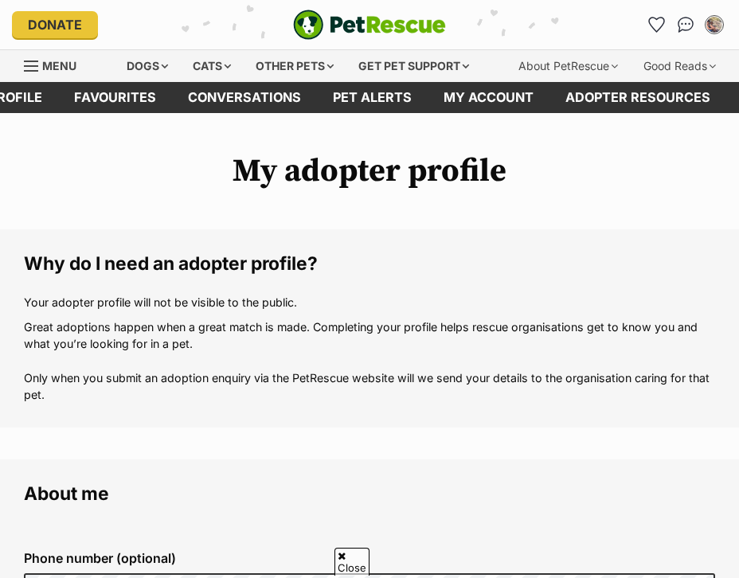
scroll to position [753, 0]
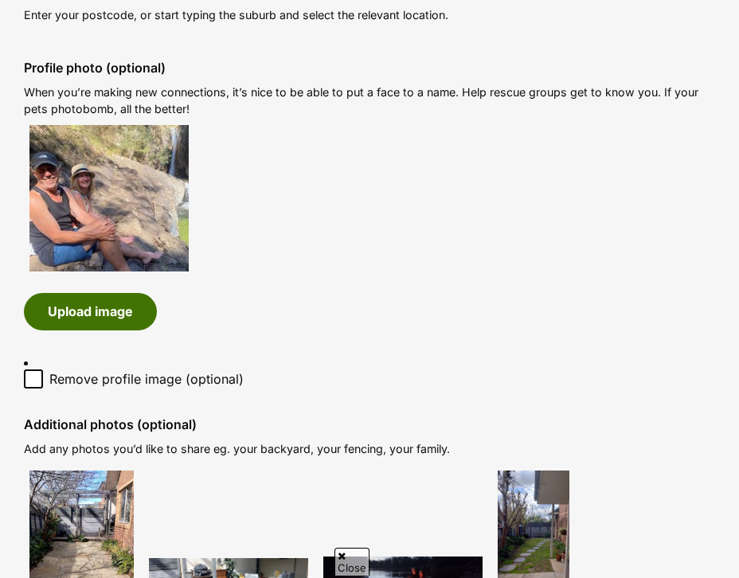
click at [134, 310] on button "Upload image" at bounding box center [90, 311] width 133 height 37
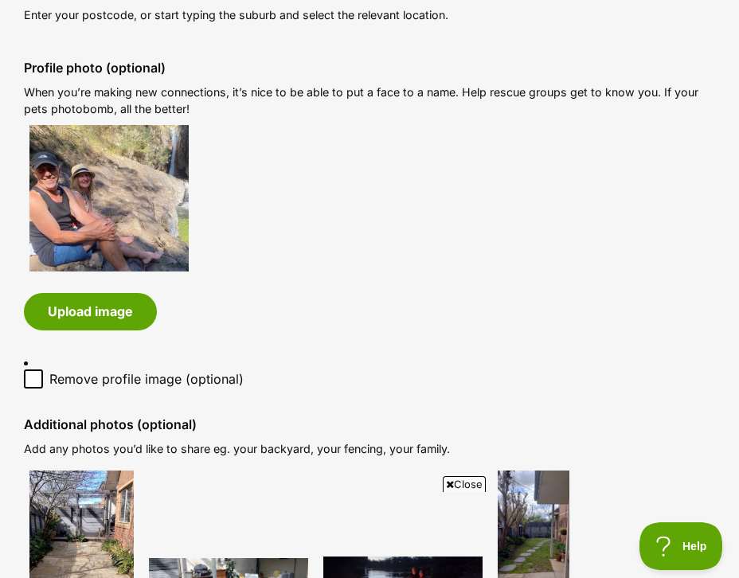
scroll to position [0, 0]
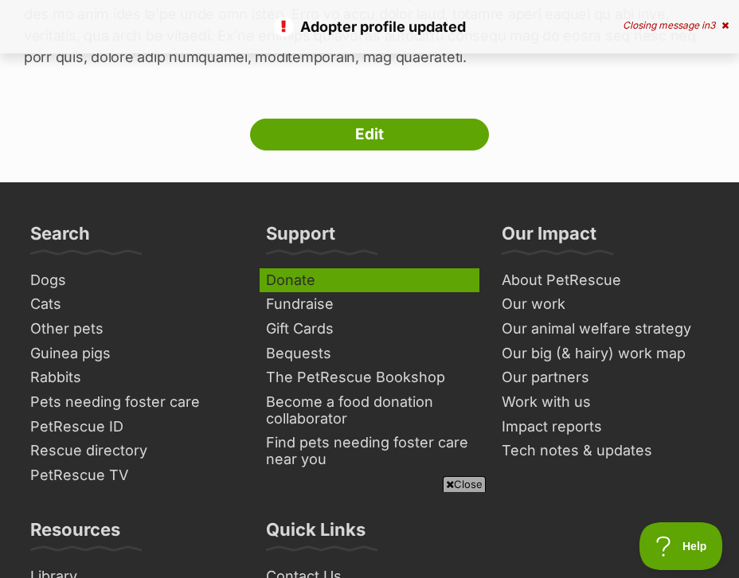
scroll to position [949, 0]
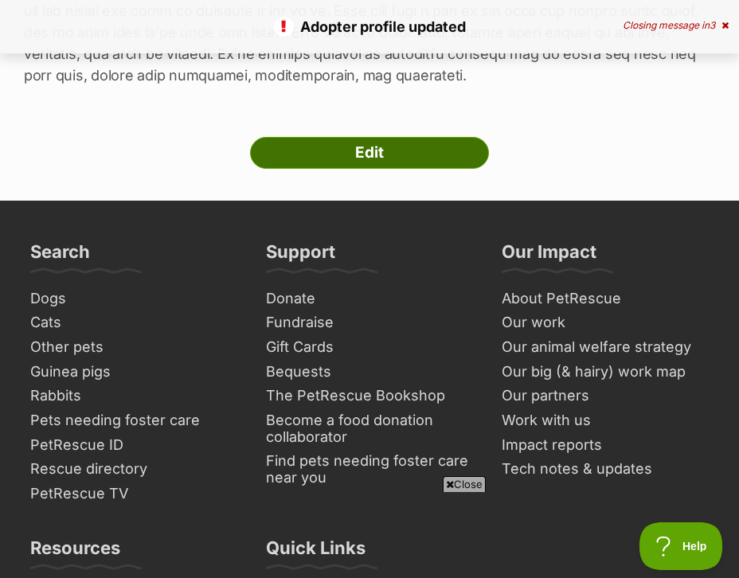
click at [404, 156] on link "Edit" at bounding box center [369, 153] width 239 height 32
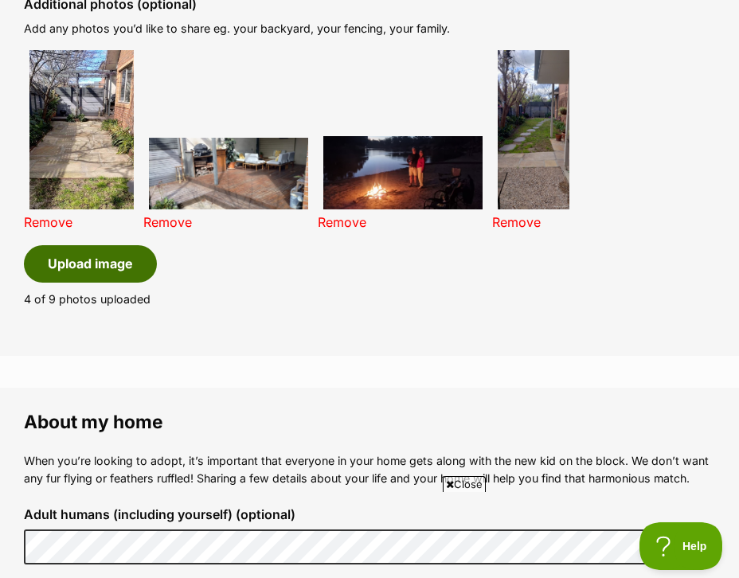
click at [95, 271] on button "Upload image" at bounding box center [90, 263] width 133 height 37
click at [450, 484] on icon at bounding box center [450, 485] width 8 height 10
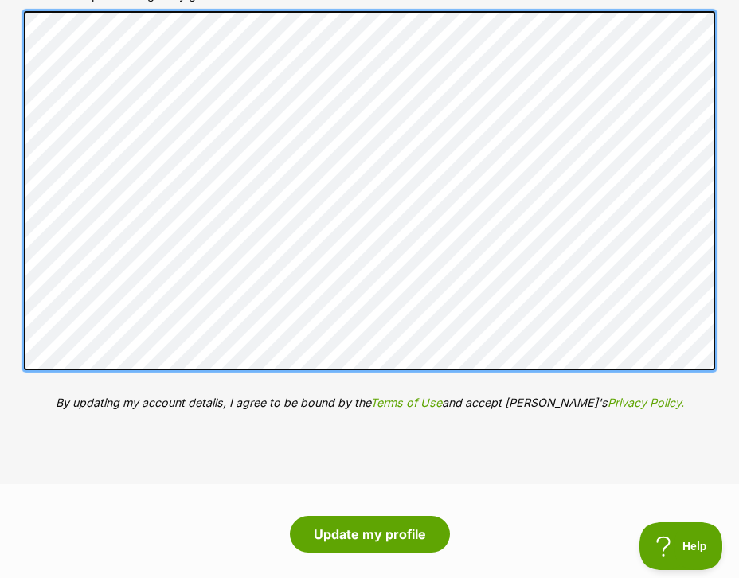
scroll to position [2426, 0]
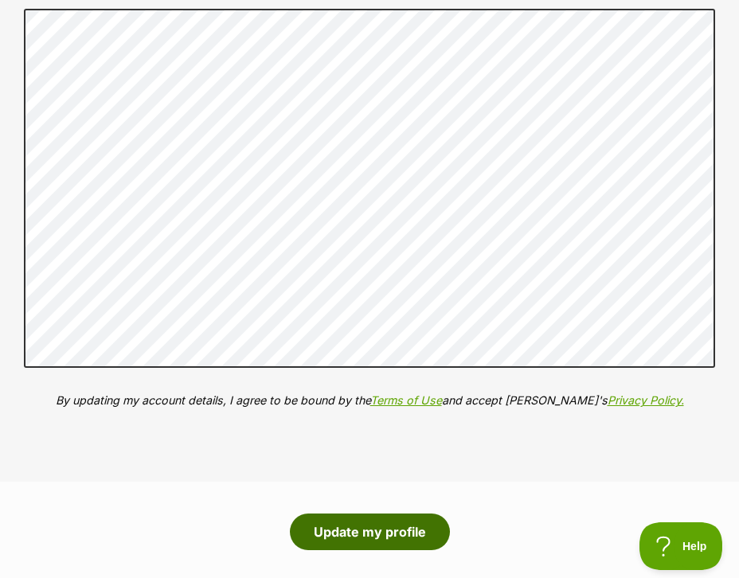
click at [409, 525] on button "Update my profile" at bounding box center [370, 532] width 160 height 37
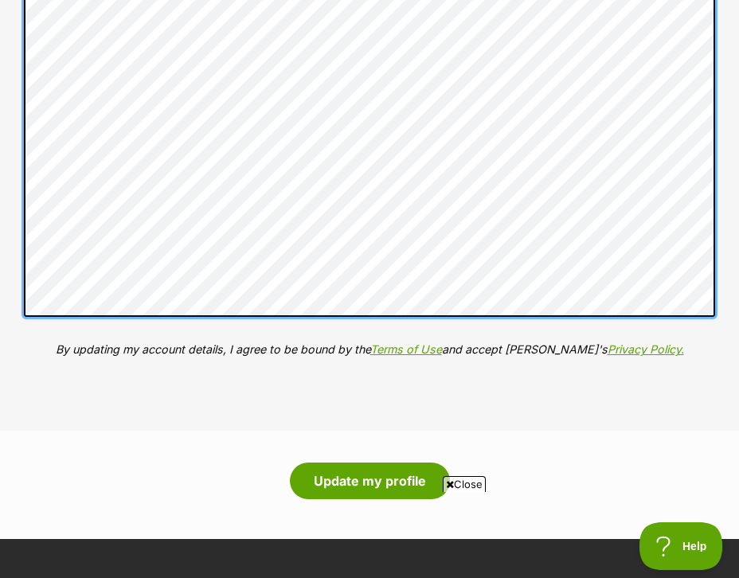
scroll to position [2507, 0]
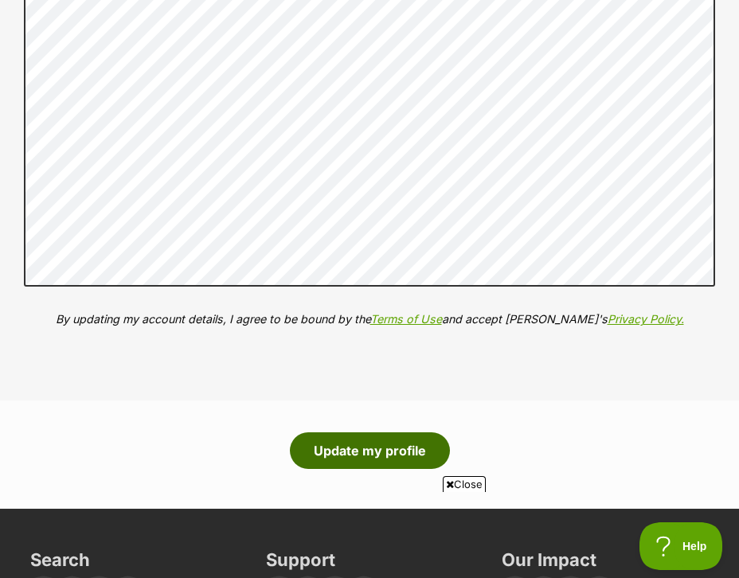
click at [351, 443] on button "Update my profile" at bounding box center [370, 451] width 160 height 37
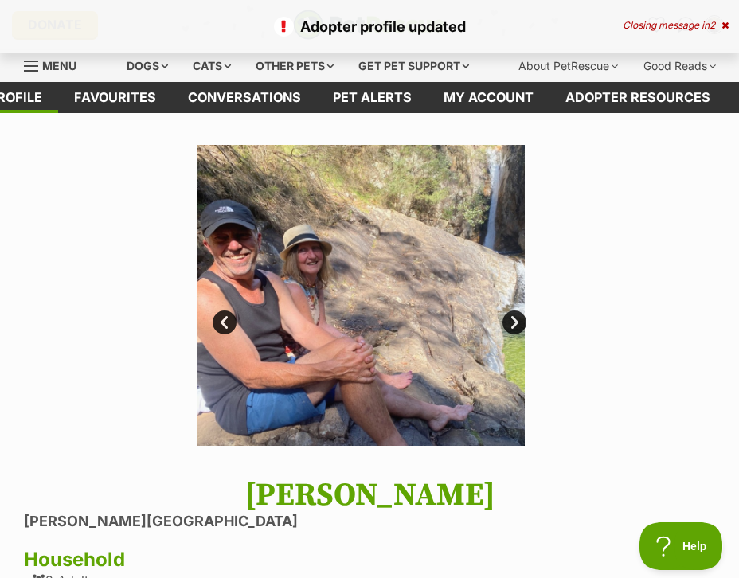
click at [702, 29] on div "Closing message in 2" at bounding box center [676, 25] width 106 height 11
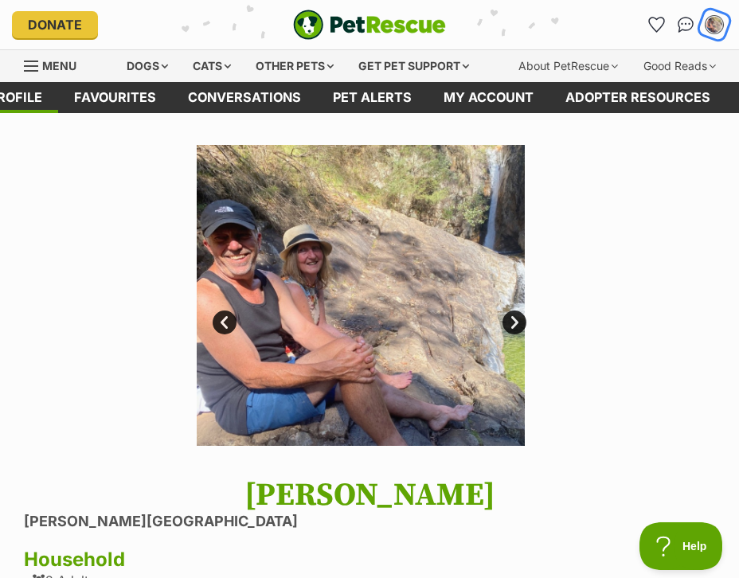
click at [716, 24] on img "My account" at bounding box center [714, 24] width 21 height 21
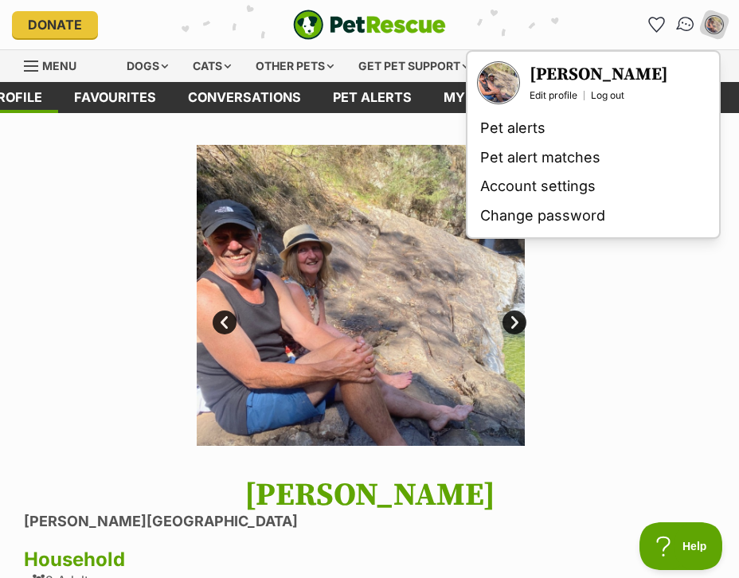
click at [687, 26] on img "Conversations" at bounding box center [686, 24] width 22 height 21
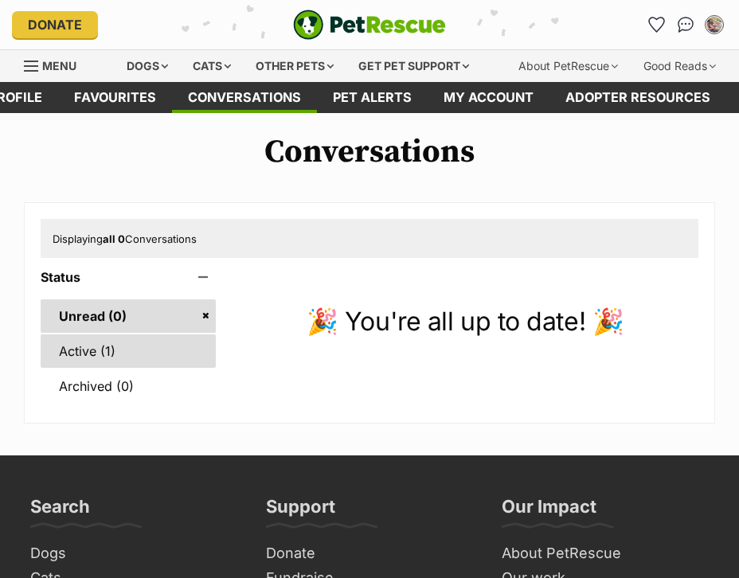
click at [119, 347] on link "Active (1)" at bounding box center [128, 351] width 175 height 33
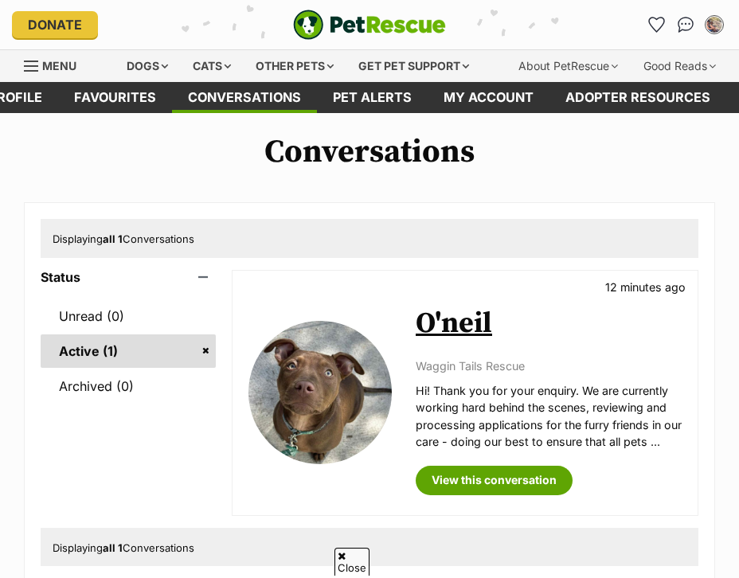
click at [347, 321] on img at bounding box center [320, 392] width 143 height 143
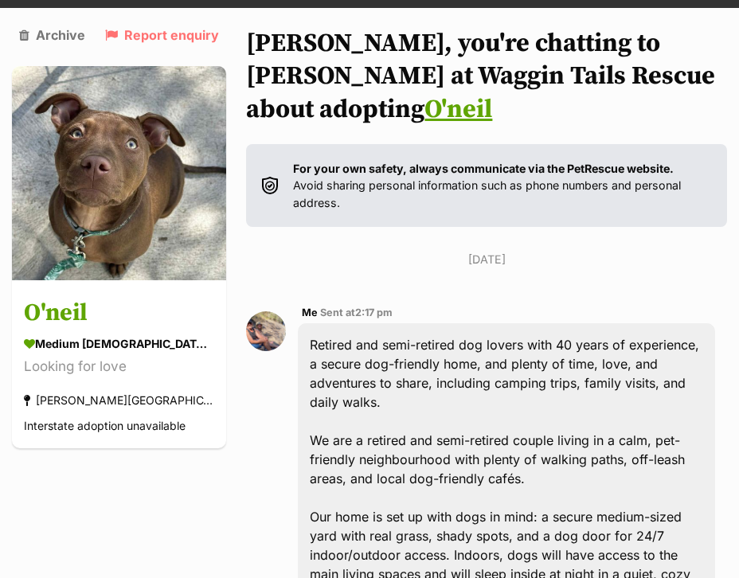
scroll to position [92, 0]
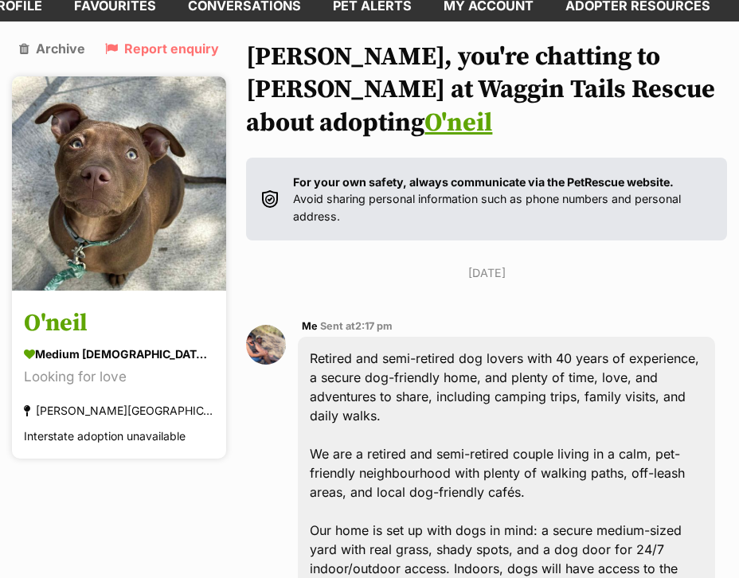
click at [125, 217] on img at bounding box center [119, 183] width 214 height 214
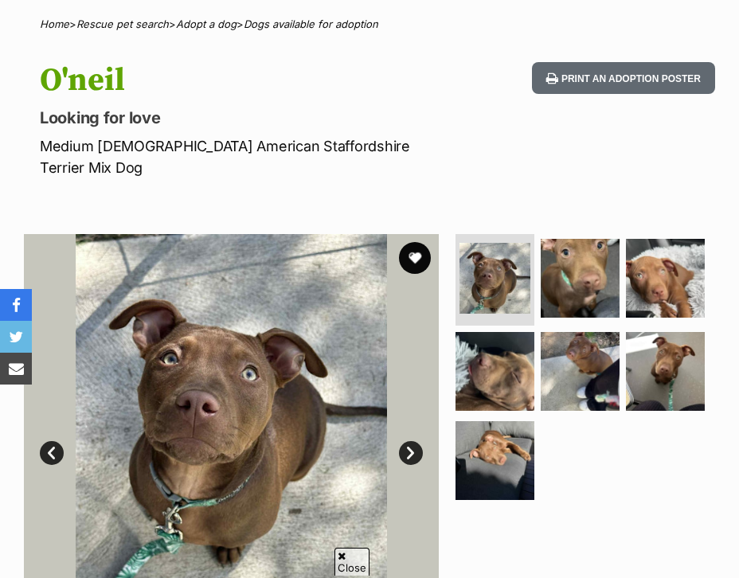
click at [411, 441] on link "Next" at bounding box center [411, 453] width 24 height 24
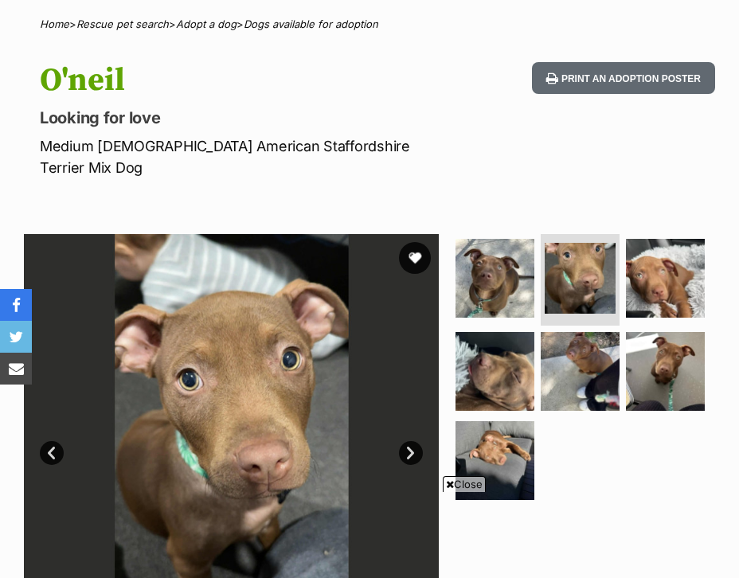
click at [411, 441] on link "Next" at bounding box center [411, 453] width 24 height 24
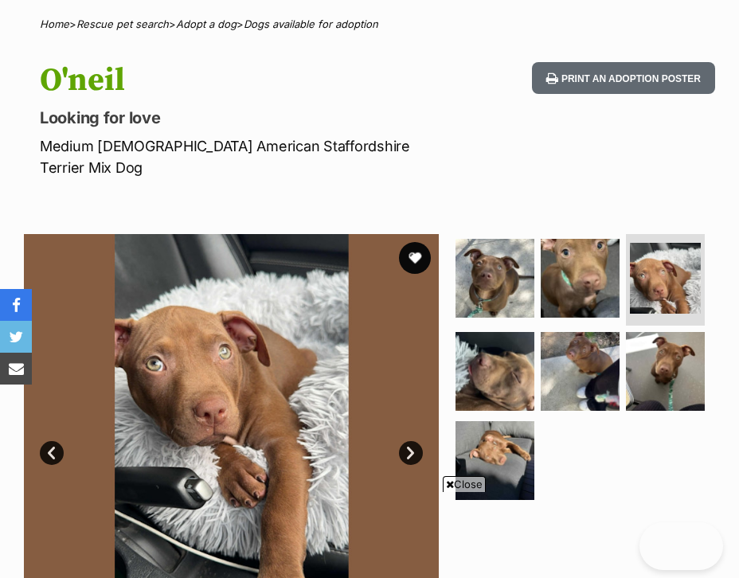
click at [411, 441] on link "Next" at bounding box center [411, 453] width 24 height 24
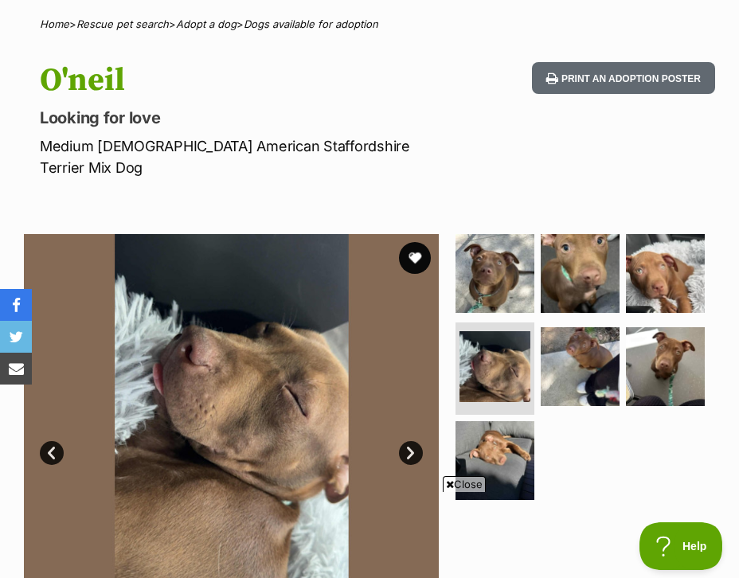
click at [469, 484] on span "Close" at bounding box center [464, 484] width 43 height 16
click at [410, 441] on link "Next" at bounding box center [411, 453] width 24 height 24
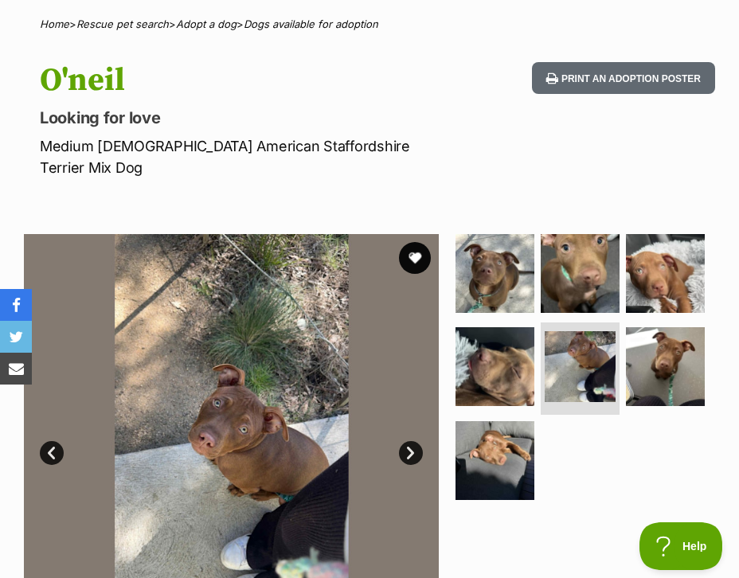
click at [410, 441] on link "Next" at bounding box center [411, 453] width 24 height 24
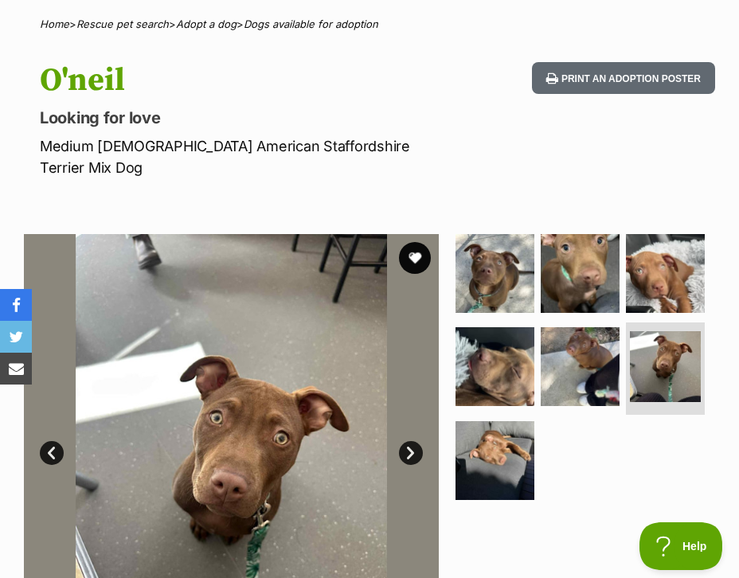
click at [410, 441] on link "Next" at bounding box center [411, 453] width 24 height 24
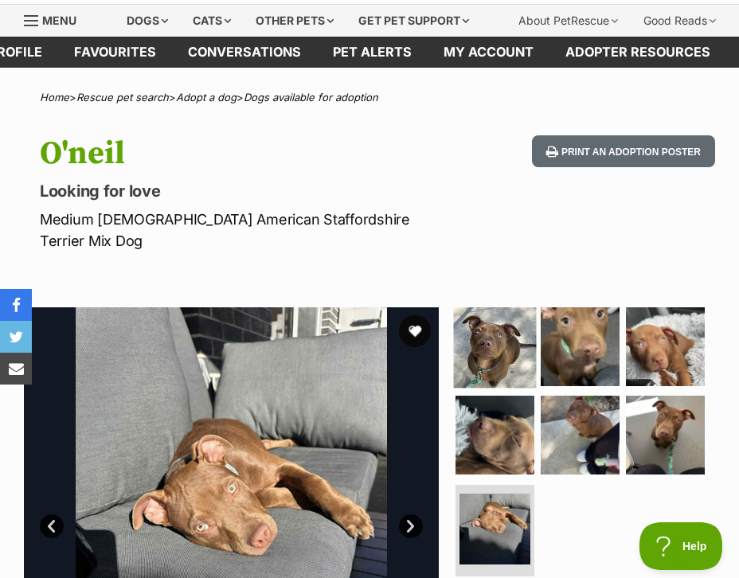
scroll to position [51, 0]
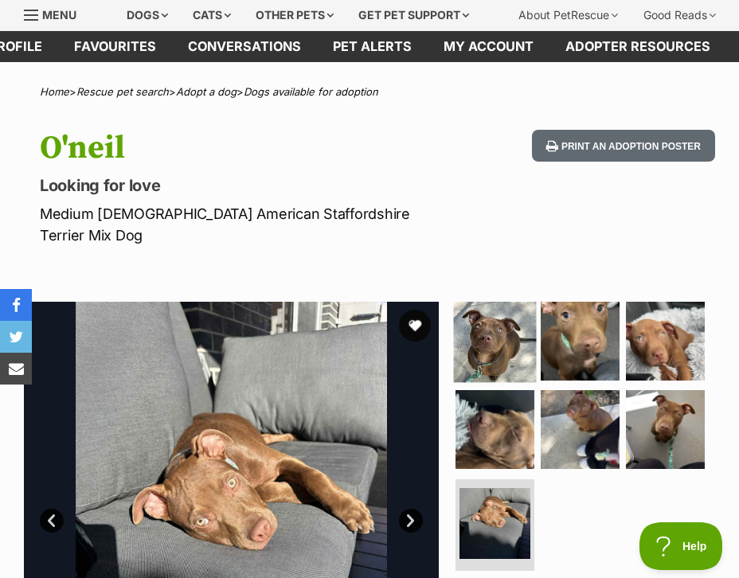
click at [480, 347] on img at bounding box center [495, 341] width 83 height 83
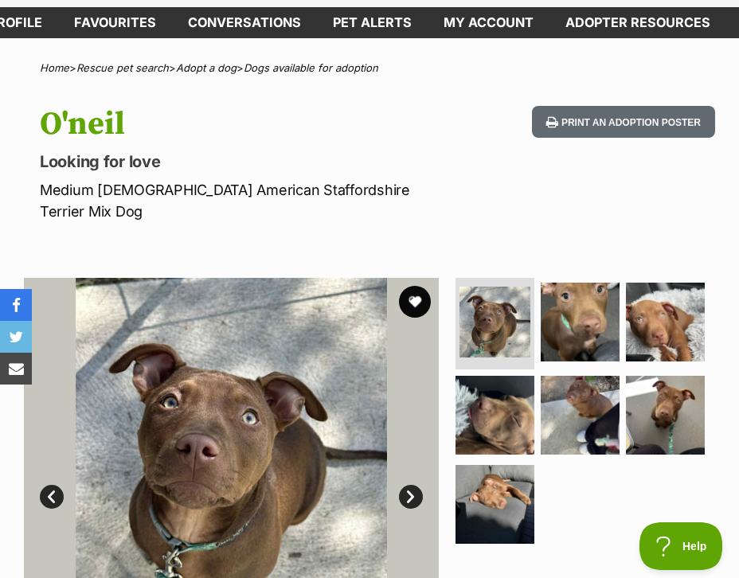
scroll to position [0, 0]
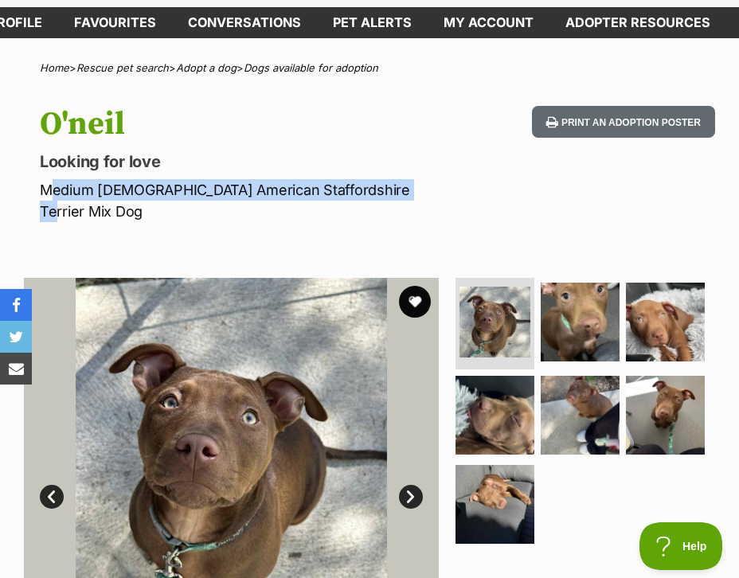
drag, startPoint x: 453, startPoint y: 184, endPoint x: 36, endPoint y: 190, distance: 417.4
click at [36, 190] on div "O'neil Looking for love Medium Male American Staffordshire Terrier Mix Dog Prin…" at bounding box center [369, 164] width 739 height 116
copy p "Medium Male American Staffordshire Terrier Mix Dog"
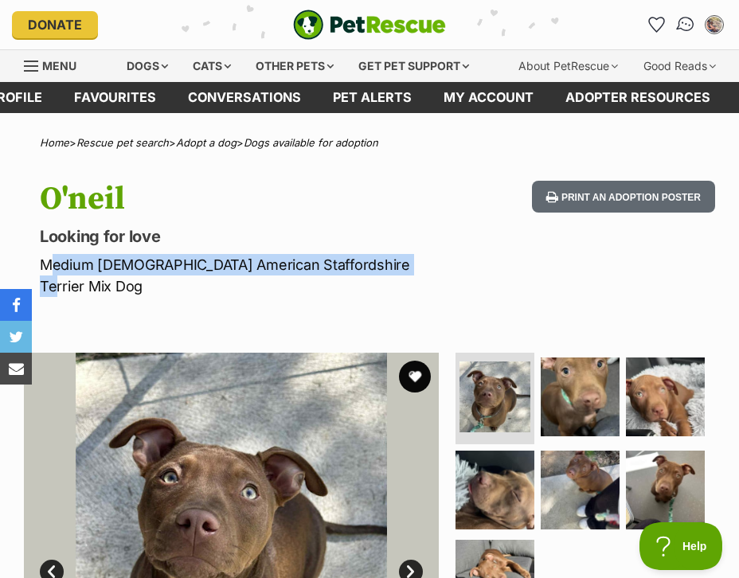
click at [685, 29] on img "Conversations" at bounding box center [686, 24] width 22 height 21
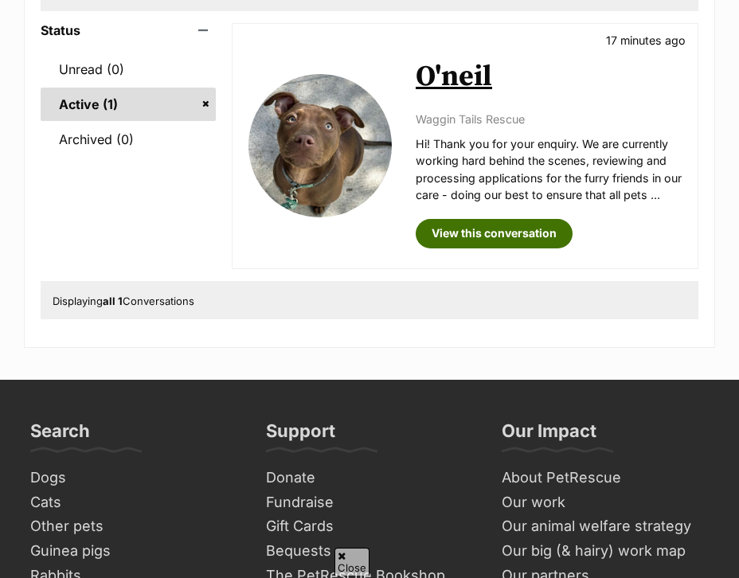
click at [477, 236] on link "View this conversation" at bounding box center [494, 233] width 157 height 29
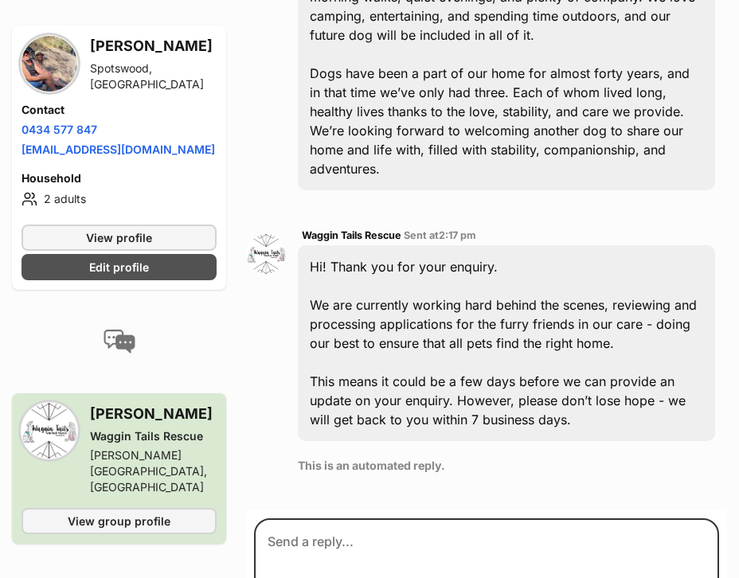
scroll to position [828, 0]
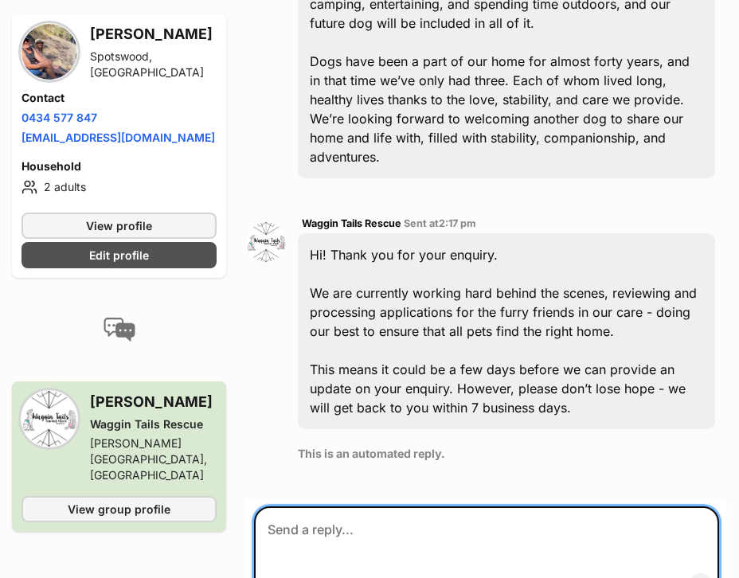
click at [381, 511] on textarea at bounding box center [486, 555] width 465 height 96
paste textarea "We also want to share that we have plenty of experience with terriers and mixes…"
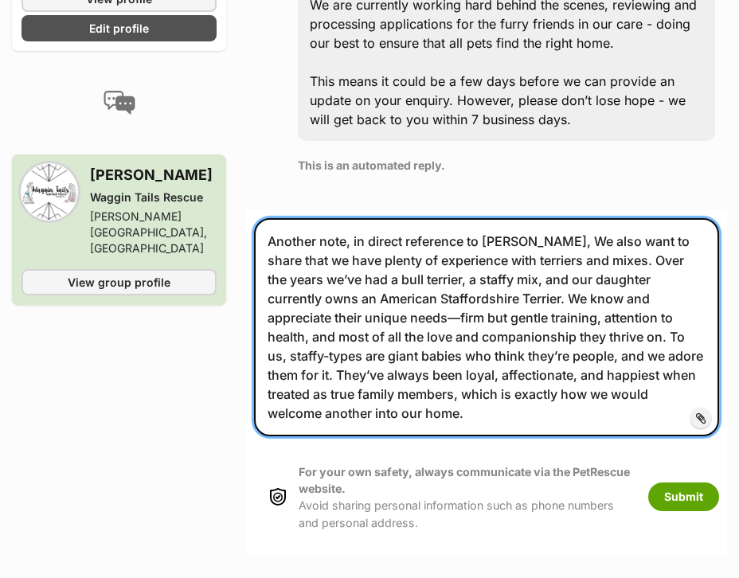
scroll to position [1114, 0]
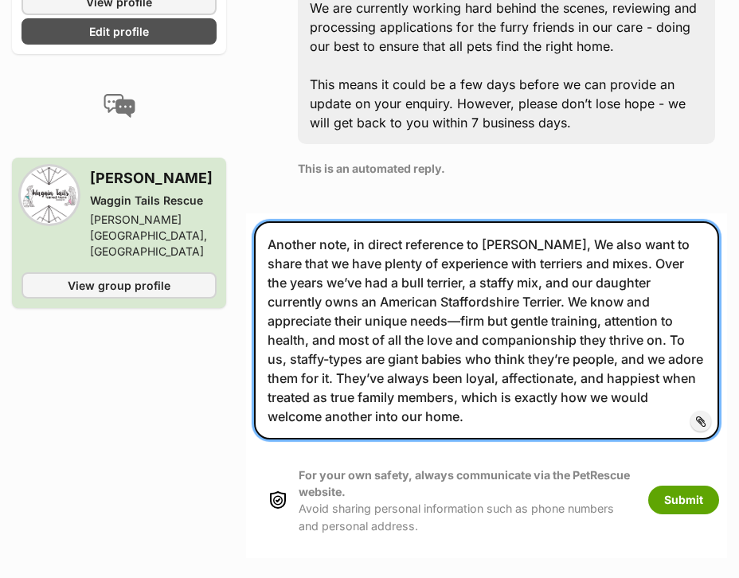
drag, startPoint x: 575, startPoint y: 192, endPoint x: 534, endPoint y: 194, distance: 40.7
click at [534, 221] on textarea "Another note, in direct reference to O'Neil, We also want to share that we have…" at bounding box center [486, 330] width 465 height 218
click at [606, 221] on textarea "Another note, in direct reference to O'Neil, we just want to share that we have…" at bounding box center [486, 330] width 465 height 218
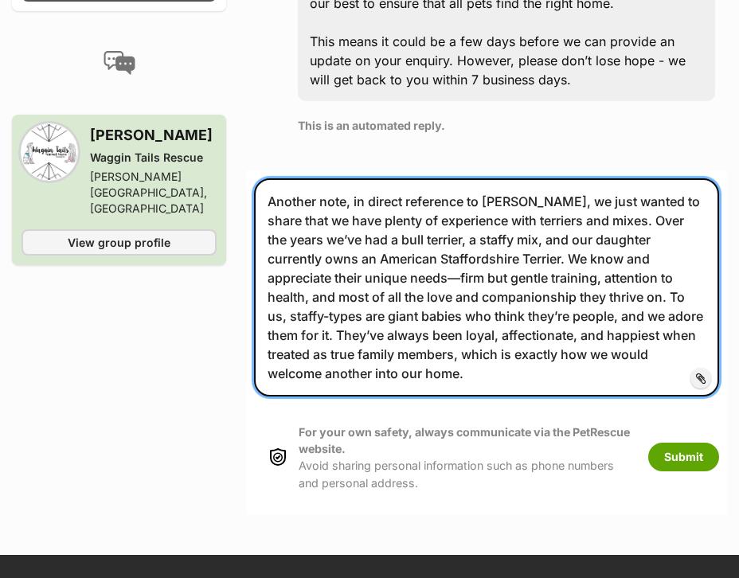
scroll to position [1161, 0]
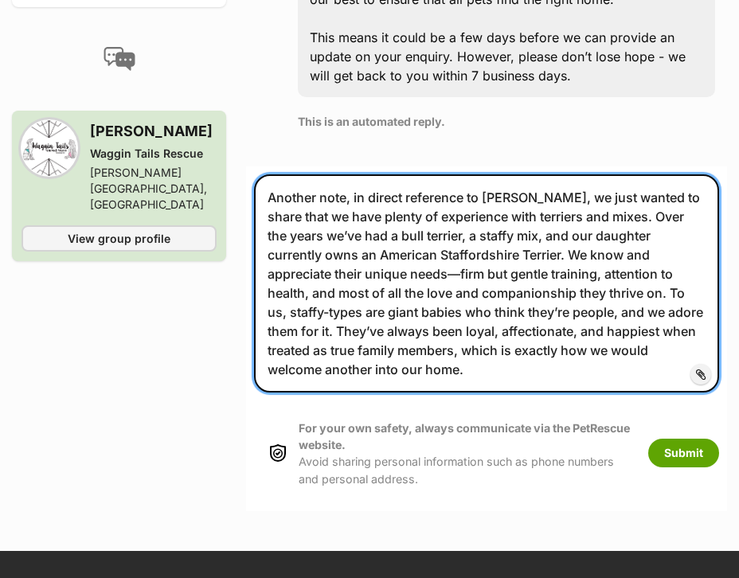
click at [551, 174] on textarea "Another note, in direct reference to O'Neil, we just wanted to share that we ha…" at bounding box center [486, 283] width 465 height 218
click at [361, 225] on textarea "Another note, in direct reference to O'Neil, we just wanted to share that we ha…" at bounding box center [486, 283] width 465 height 218
click at [599, 241] on textarea "Another note, in direct reference to O'Neil, we just wanted to share that we ha…" at bounding box center [486, 283] width 465 height 218
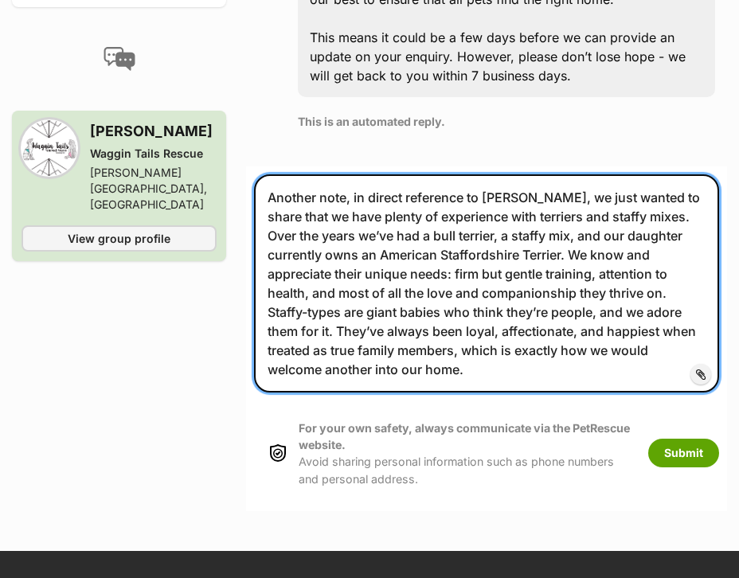
click at [671, 264] on textarea "Another note, in direct reference to O'Neil, we just wanted to share that we ha…" at bounding box center [486, 283] width 465 height 218
drag, startPoint x: 344, startPoint y: 281, endPoint x: 268, endPoint y: 284, distance: 75.7
click at [268, 284] on textarea "Another note, in direct reference to O'Neil, we just wanted to share that we ha…" at bounding box center [486, 283] width 465 height 218
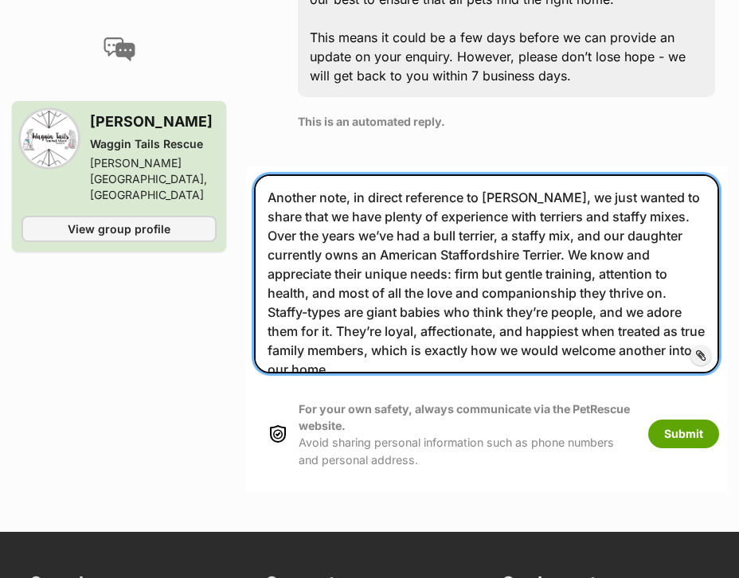
click at [388, 181] on textarea "Another note, in direct reference to O'Neil, we just wanted to share that we ha…" at bounding box center [486, 273] width 465 height 199
click at [415, 186] on textarea "Another note, in direct reference to O'Neil, we just wanted to share that we ha…" at bounding box center [486, 273] width 465 height 199
type textarea "Another note, in direct reference to O'Neil, we just wanted to share that we ha…"
click at [469, 184] on textarea "Another note, in direct reference to O'Neil, we just wanted to share that we ha…" at bounding box center [486, 273] width 465 height 199
drag, startPoint x: 628, startPoint y: 303, endPoint x: 150, endPoint y: 84, distance: 526.5
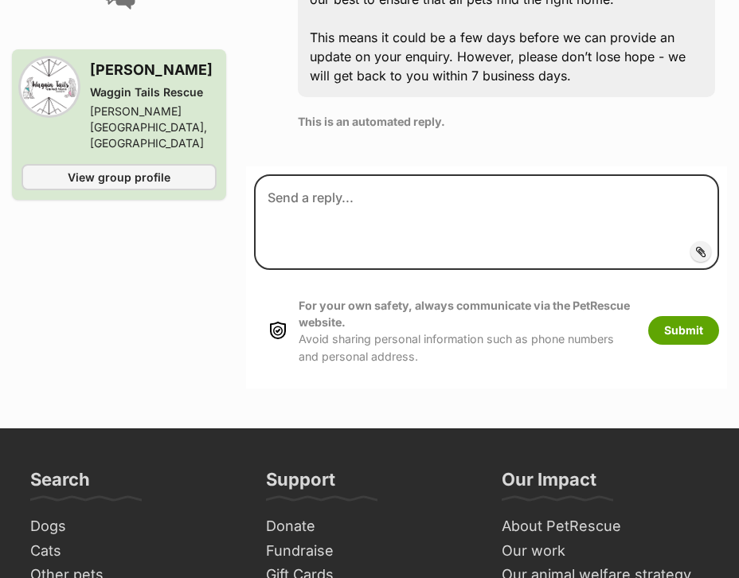
click at [505, 113] on p "This is an automated reply." at bounding box center [506, 121] width 417 height 17
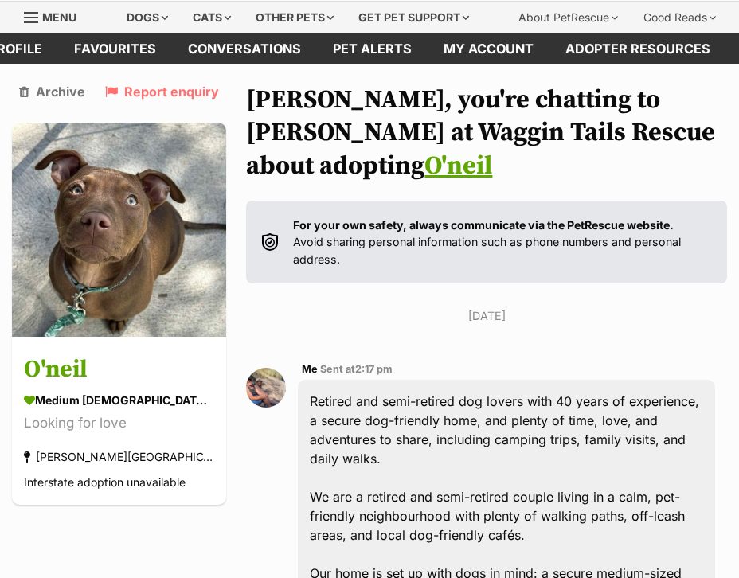
scroll to position [0, 0]
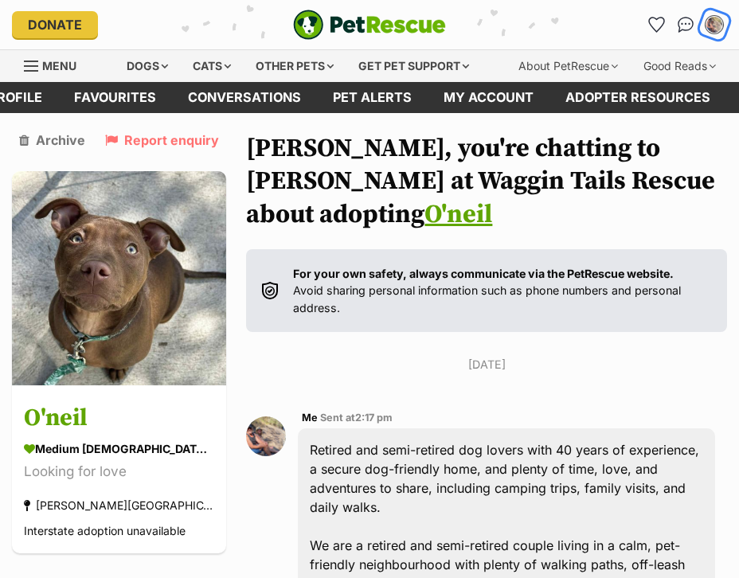
click at [718, 20] on img "My account" at bounding box center [714, 24] width 21 height 21
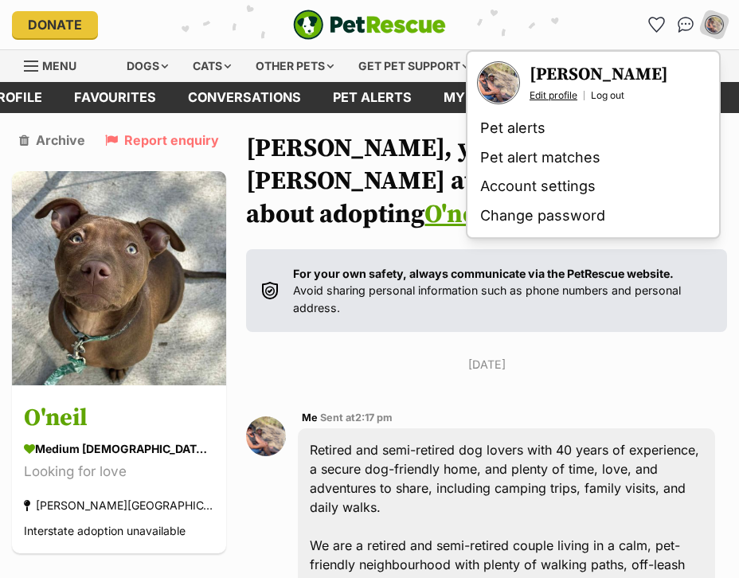
click at [563, 94] on link "Edit profile" at bounding box center [554, 95] width 48 height 13
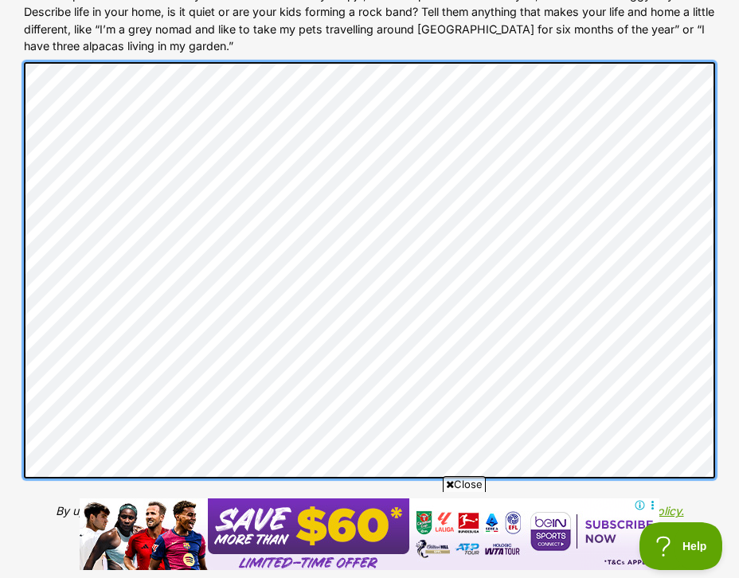
click at [21, 274] on div "More about me (optional) Help the rescue organisation really get to know you, y…" at bounding box center [369, 245] width 717 height 622
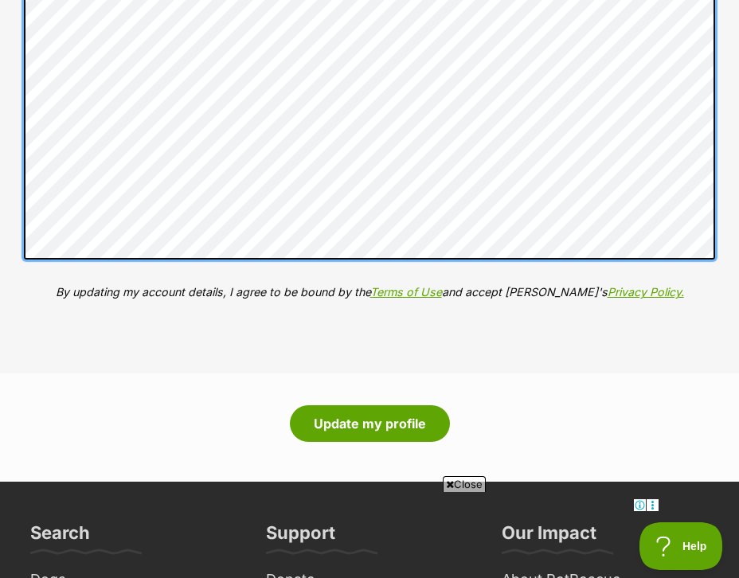
scroll to position [2594, 0]
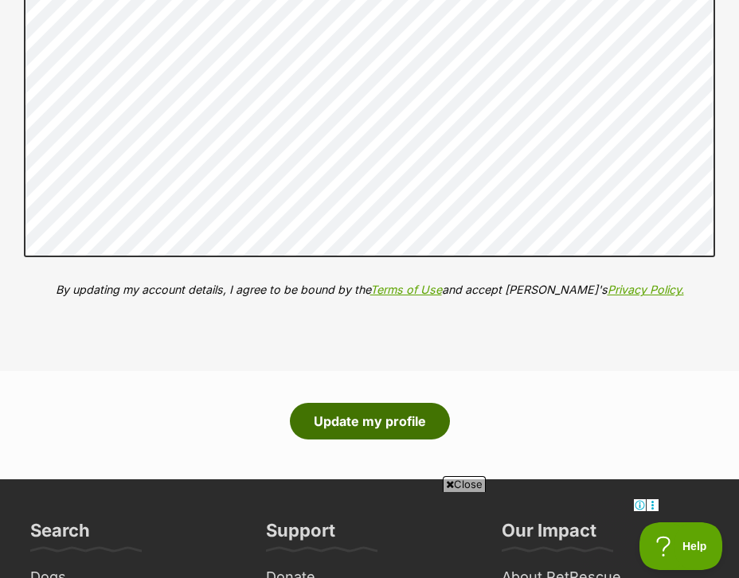
click at [378, 425] on button "Update my profile" at bounding box center [370, 421] width 160 height 37
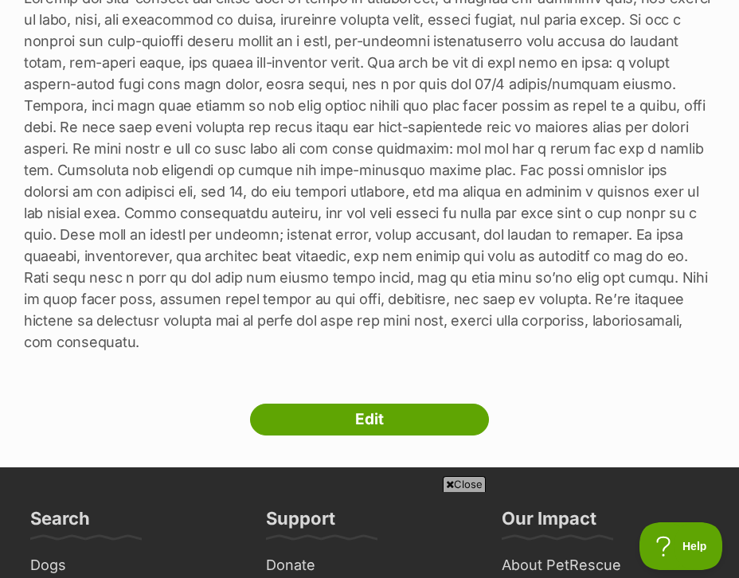
scroll to position [750, 0]
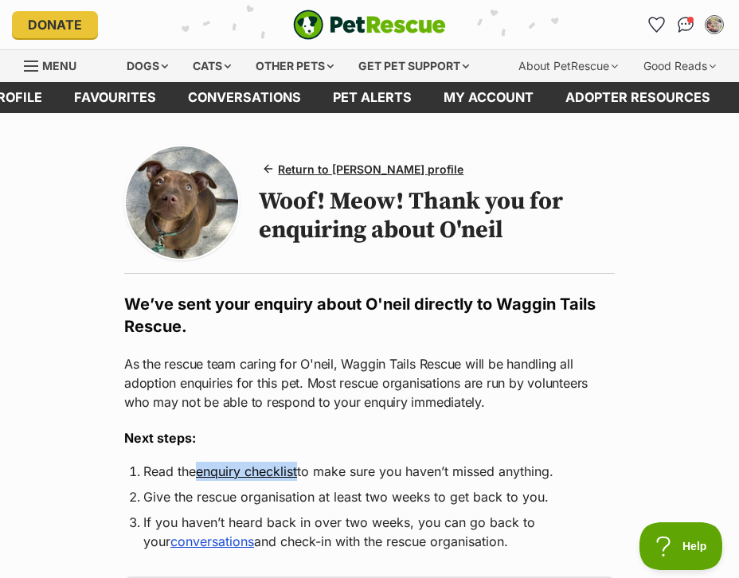
click at [184, 214] on img at bounding box center [182, 203] width 112 height 112
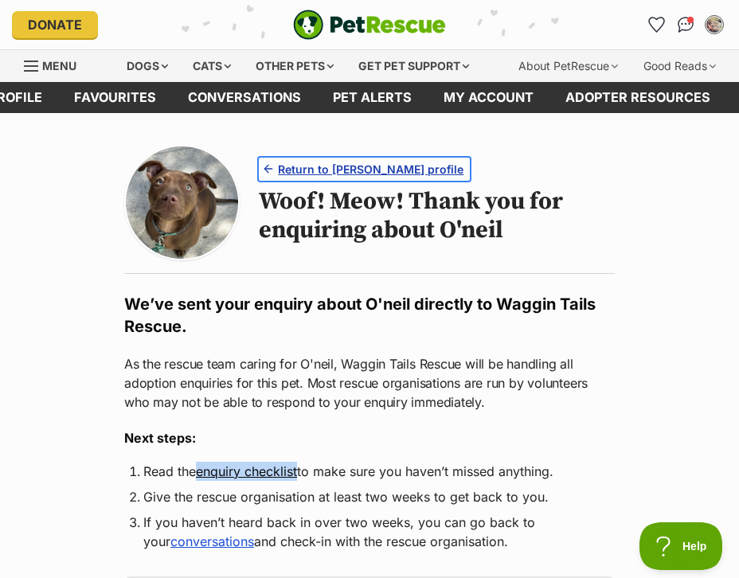
click at [347, 172] on span "Return to [PERSON_NAME] profile" at bounding box center [371, 169] width 186 height 17
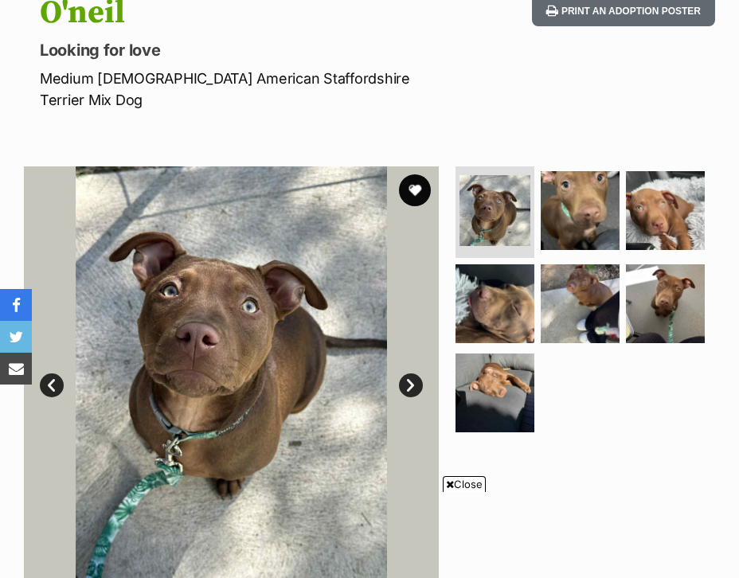
scroll to position [225, 0]
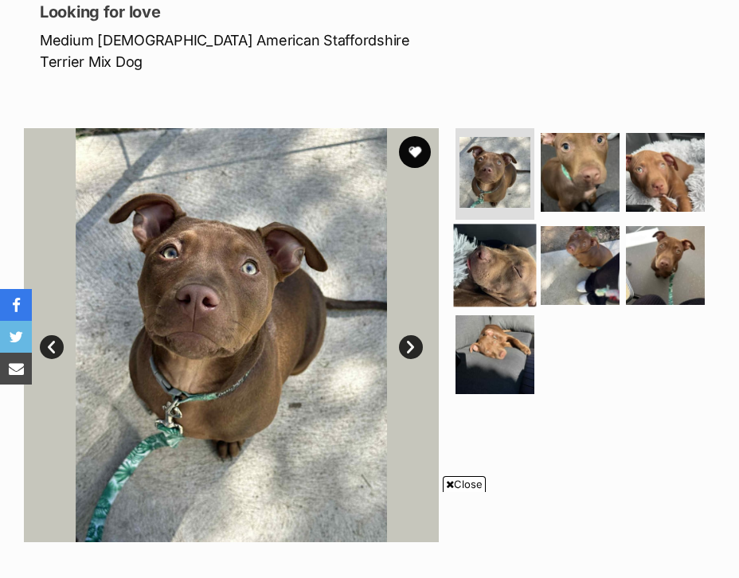
click at [492, 253] on img at bounding box center [495, 266] width 83 height 83
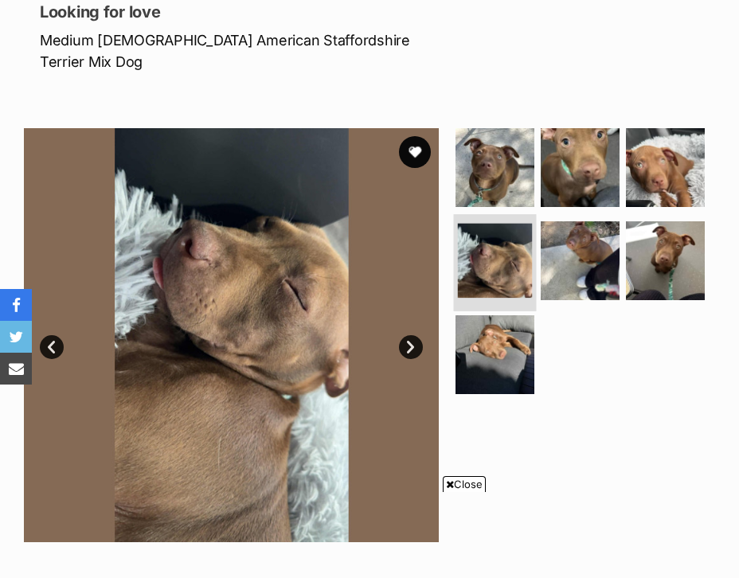
scroll to position [0, 0]
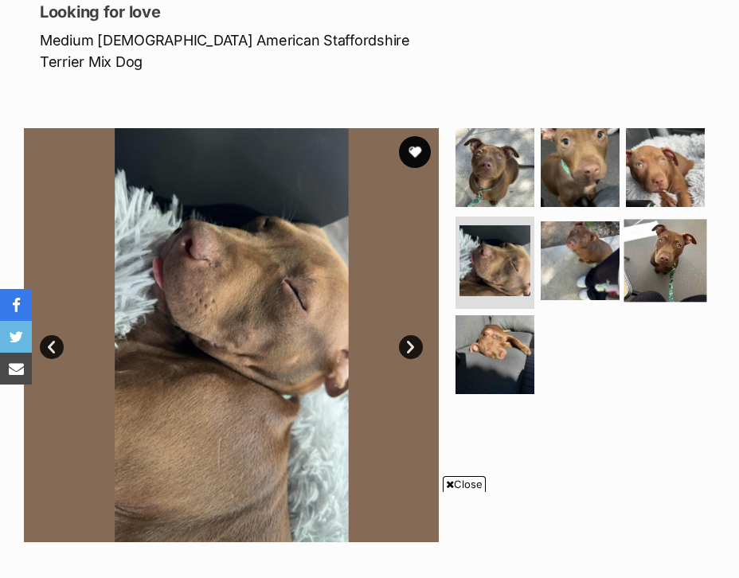
click at [652, 232] on img at bounding box center [666, 261] width 83 height 83
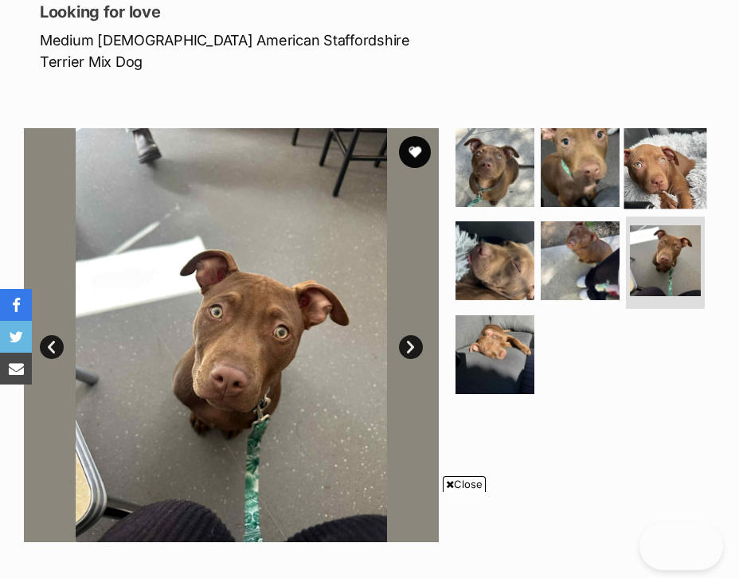
click at [649, 154] on img at bounding box center [666, 167] width 83 height 83
